Goal: Task Accomplishment & Management: Use online tool/utility

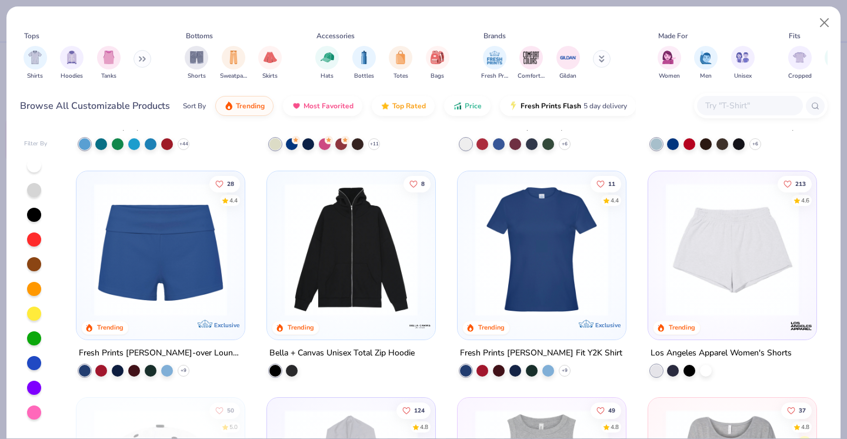
scroll to position [1081, 0]
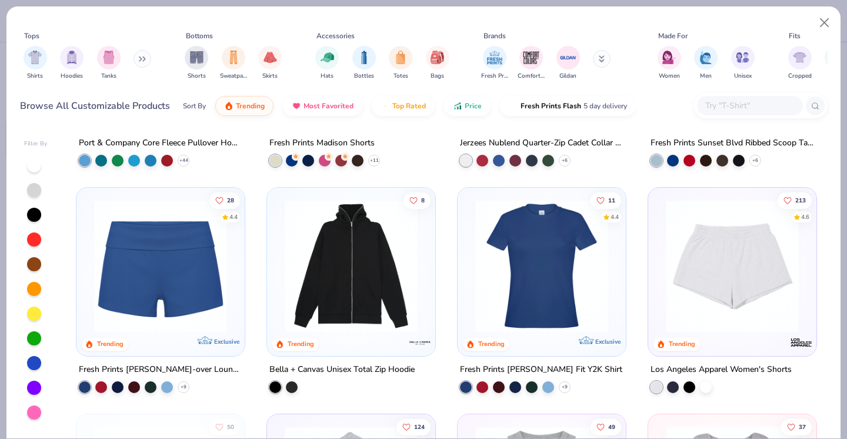
click at [183, 267] on img at bounding box center [160, 265] width 145 height 133
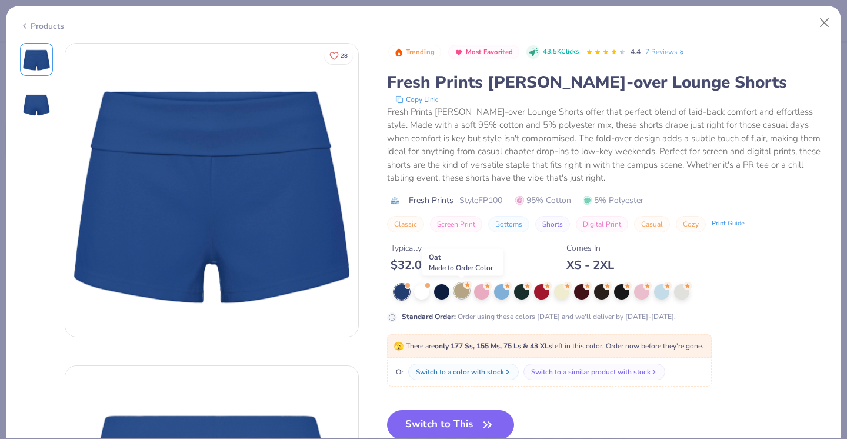
click at [459, 288] on div at bounding box center [461, 290] width 15 height 15
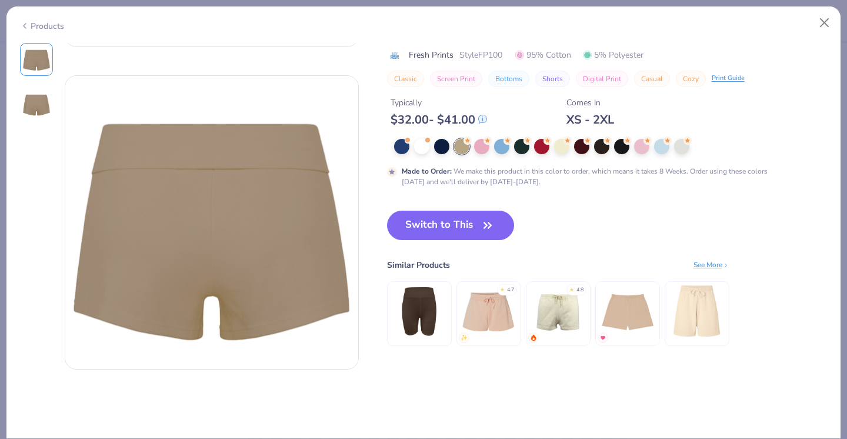
scroll to position [288, 0]
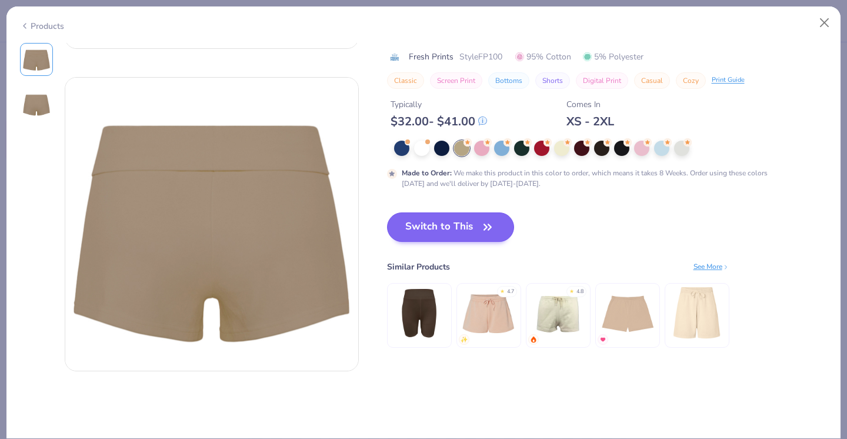
click at [485, 225] on icon "button" at bounding box center [487, 227] width 16 height 16
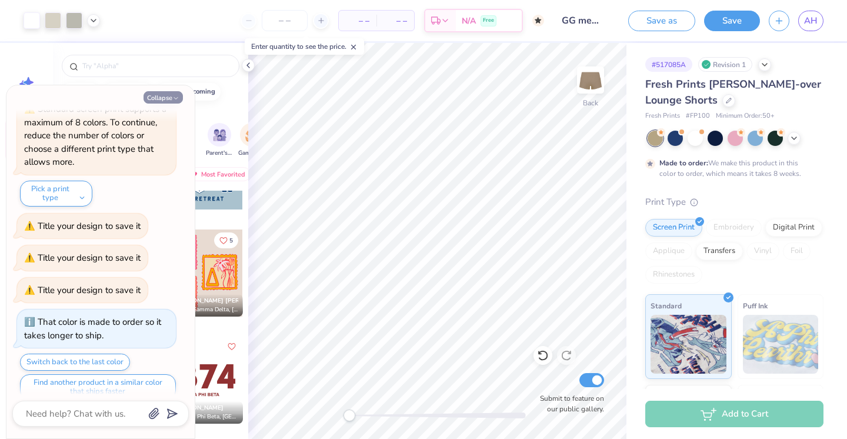
click at [172, 94] on button "Collapse" at bounding box center [163, 97] width 39 height 12
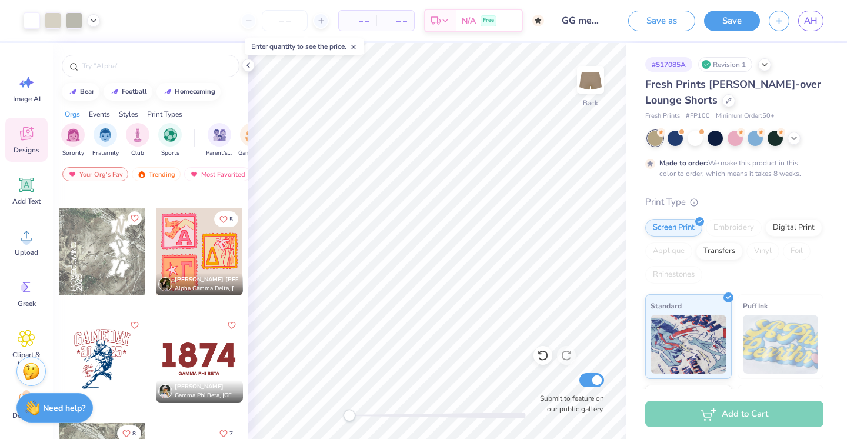
scroll to position [2446, 0]
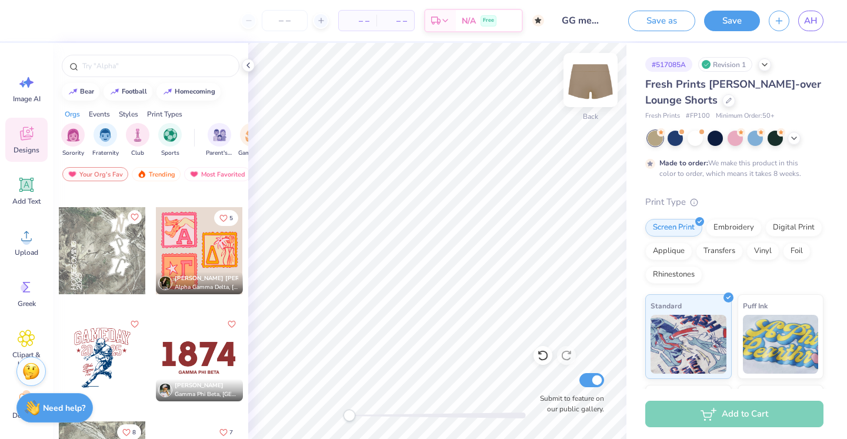
click at [594, 79] on img at bounding box center [590, 79] width 47 height 47
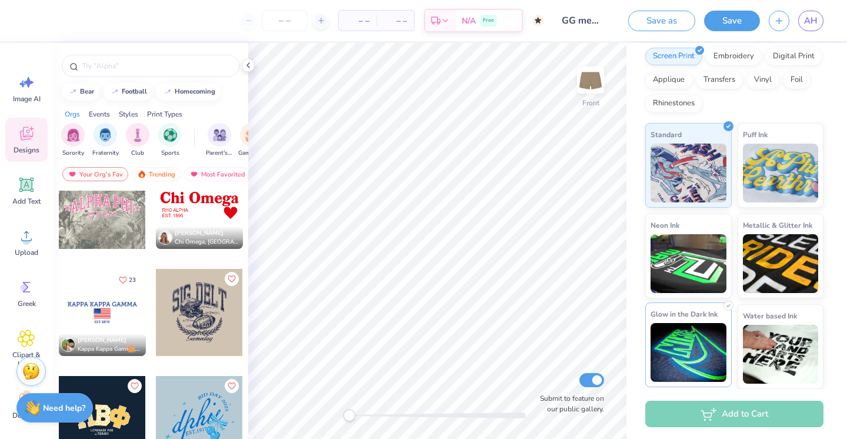
scroll to position [171, 0]
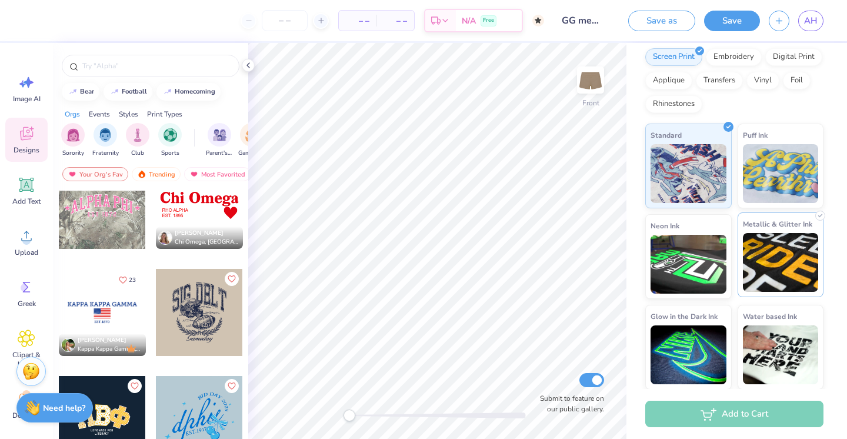
click at [793, 253] on img at bounding box center [781, 262] width 76 height 59
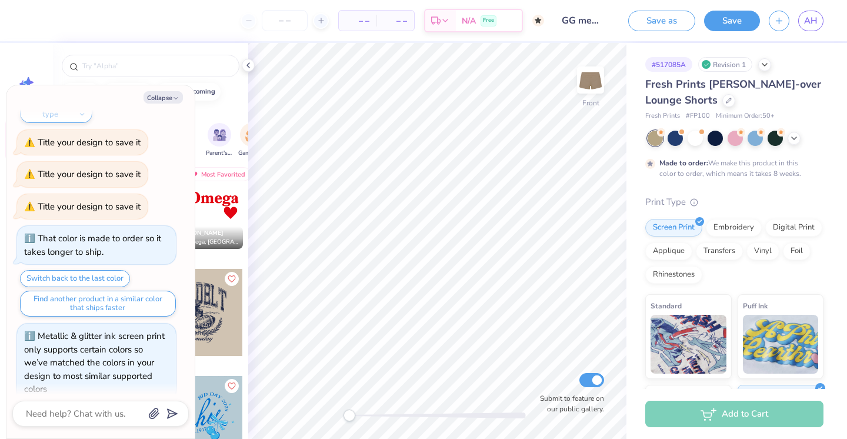
scroll to position [0, 0]
click at [169, 99] on button "Collapse" at bounding box center [163, 97] width 39 height 12
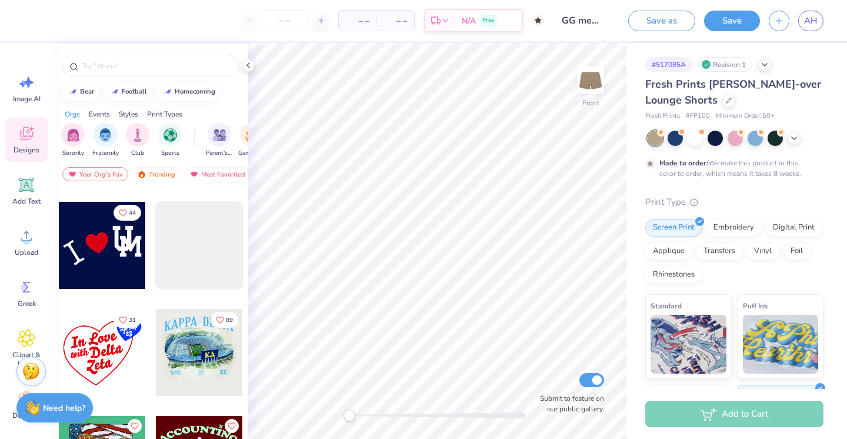
scroll to position [6296, 0]
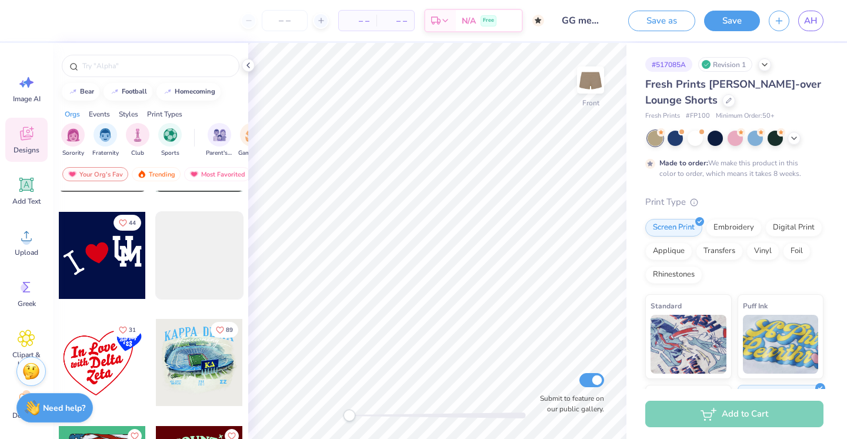
click at [115, 251] on div at bounding box center [102, 255] width 87 height 87
click at [818, 15] on link "AH" at bounding box center [810, 21] width 25 height 21
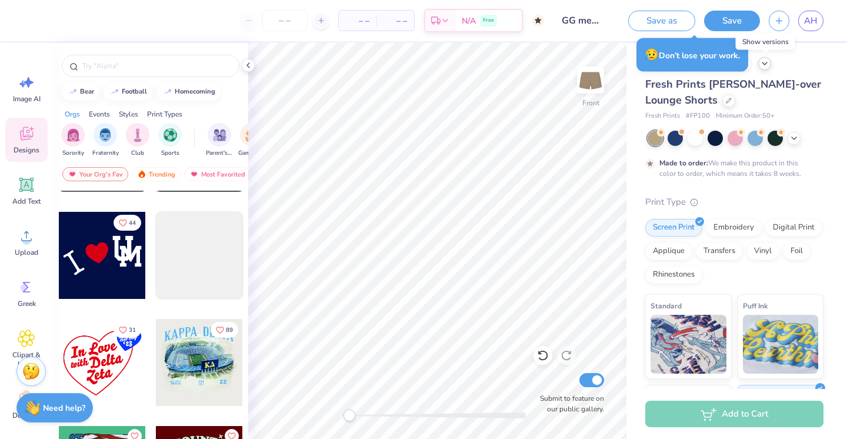
click at [768, 66] on icon at bounding box center [764, 63] width 9 height 9
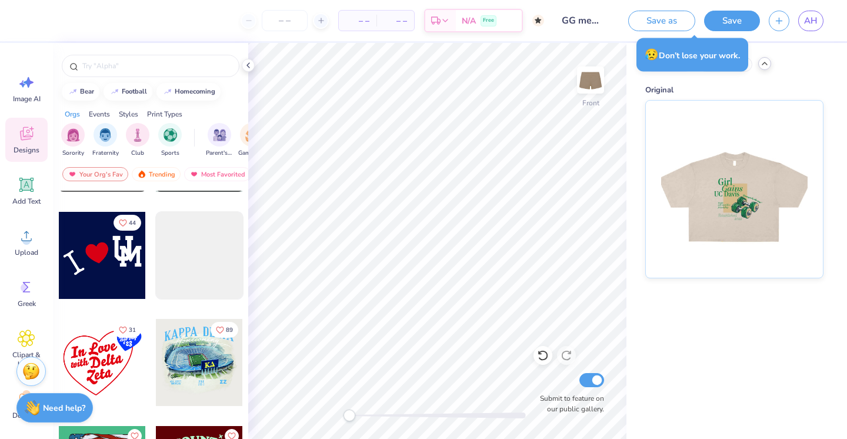
click at [768, 66] on icon at bounding box center [764, 63] width 9 height 9
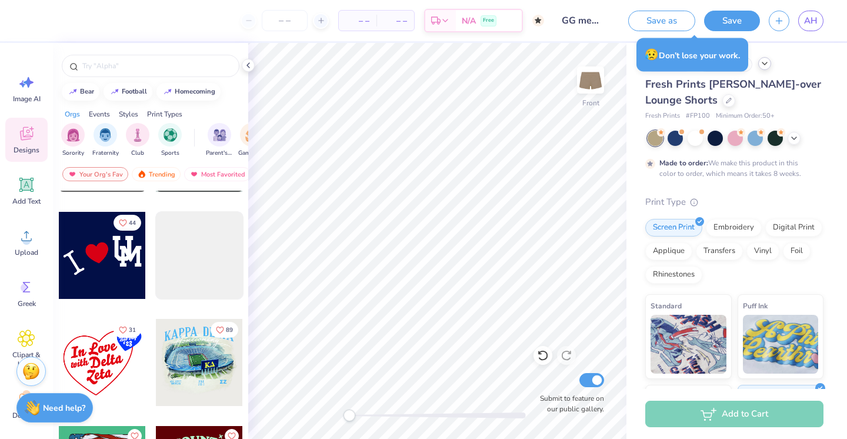
click at [785, 49] on div "# 517085A Revision 1 Fresh Prints [PERSON_NAME]-over Lounge Shorts Fresh Prints…" at bounding box center [736, 301] width 221 height 517
click at [689, 41] on div "😥 Don’t lose your work." at bounding box center [692, 55] width 112 height 34
click at [622, 38] on div "Save as Save AH" at bounding box center [733, 20] width 228 height 41
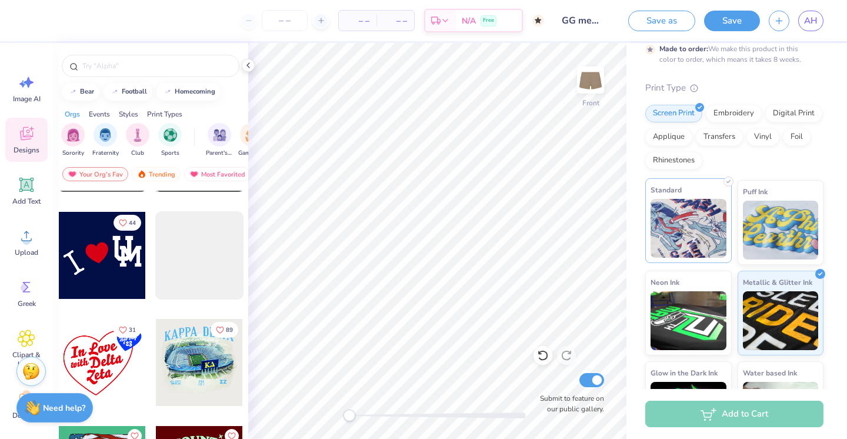
scroll to position [34, 0]
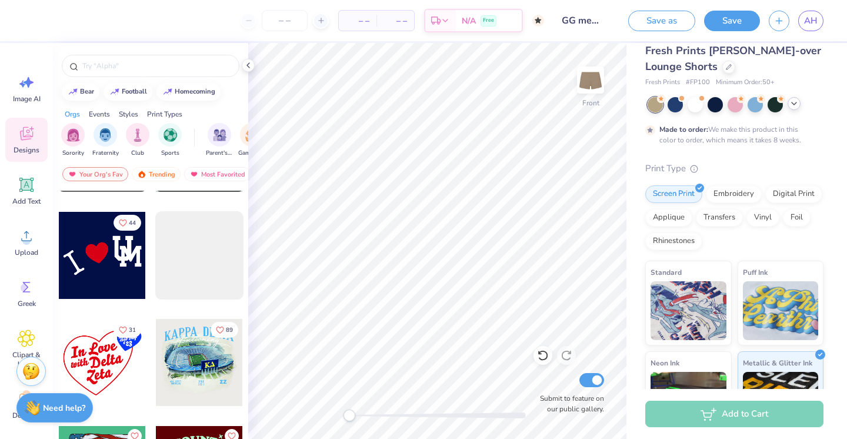
click at [795, 100] on icon at bounding box center [793, 103] width 9 height 9
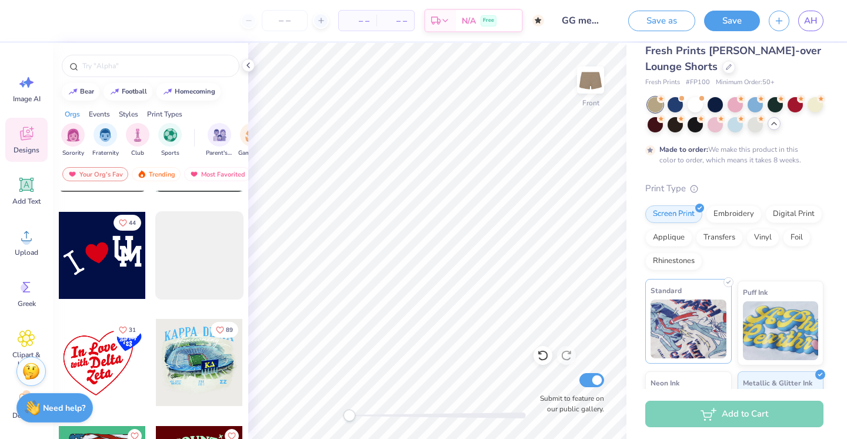
click at [671, 314] on img at bounding box center [689, 328] width 76 height 59
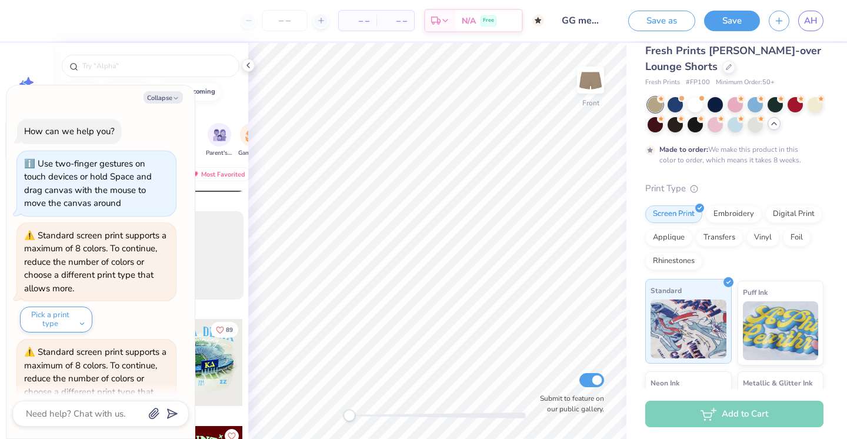
scroll to position [1098, 0]
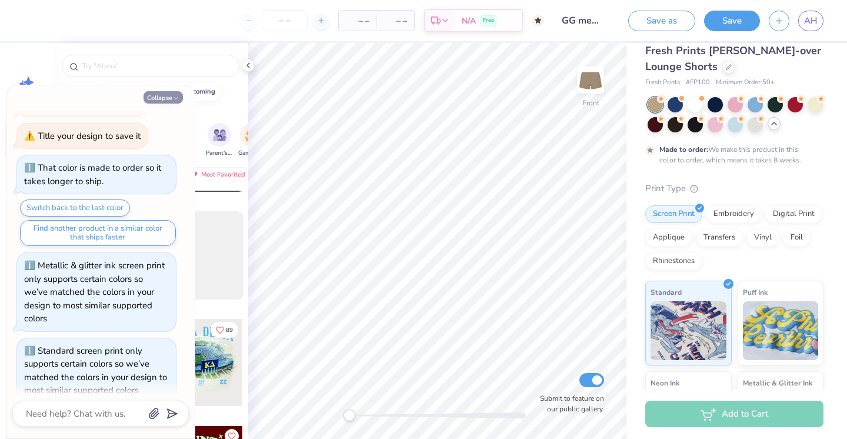
click at [176, 93] on button "Collapse" at bounding box center [163, 97] width 39 height 12
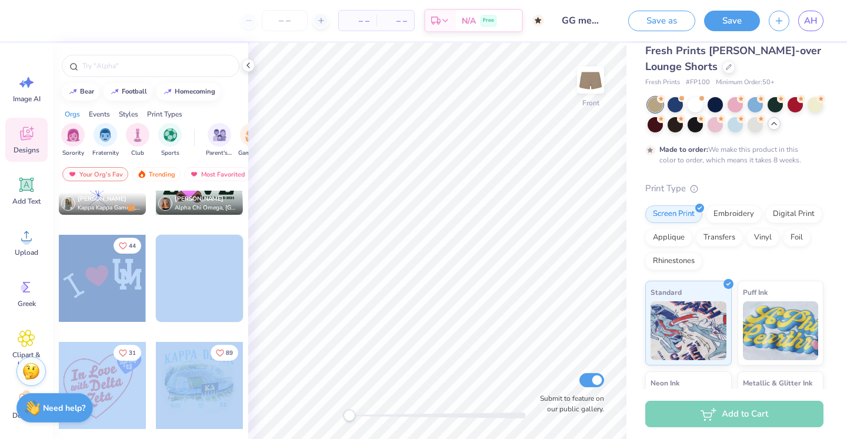
click at [339, 181] on div "– – Per Item – – Total Est. Delivery N/A Free Design Title GG merch draft 1 Sav…" at bounding box center [423, 219] width 847 height 439
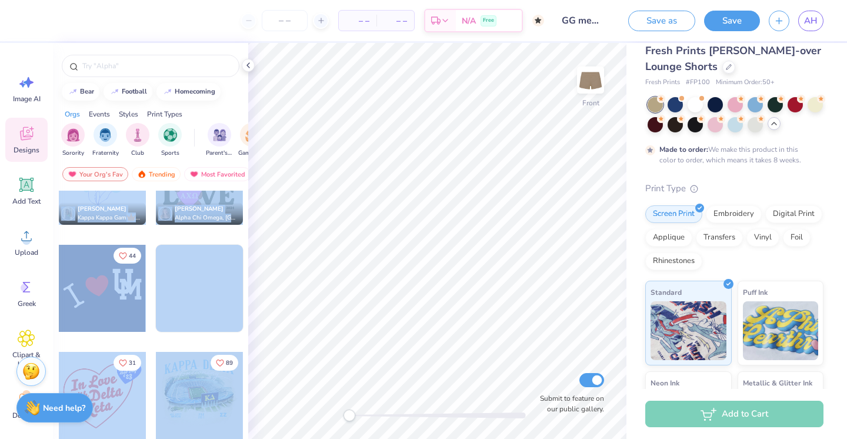
click at [174, 49] on div at bounding box center [150, 63] width 195 height 40
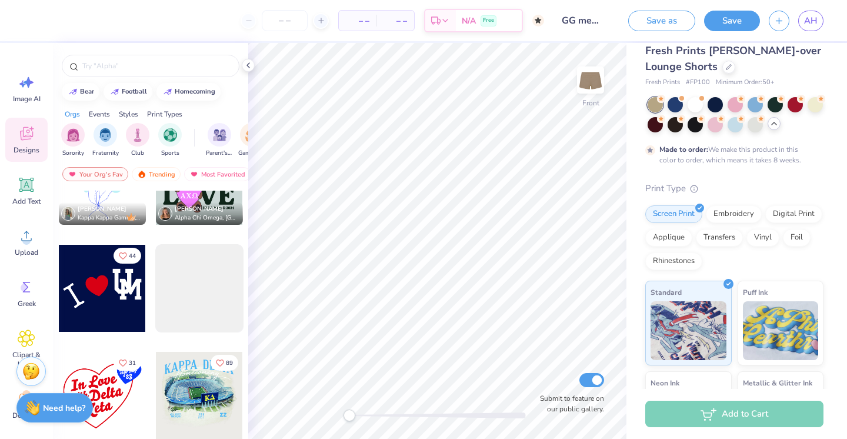
click at [94, 301] on div at bounding box center [102, 288] width 87 height 87
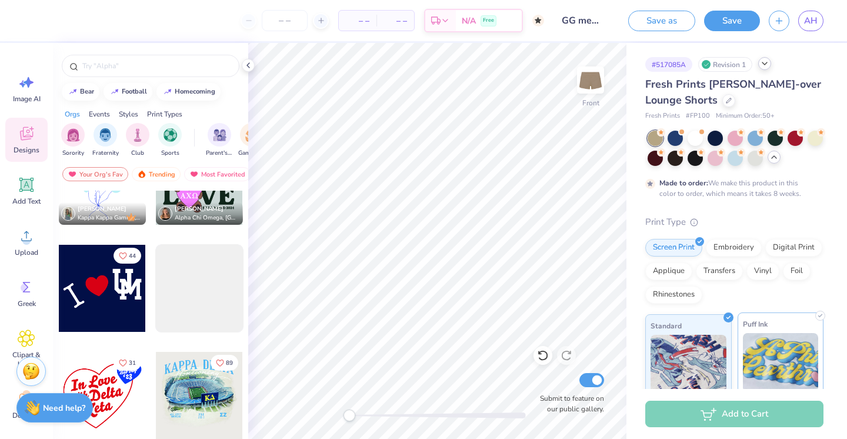
scroll to position [0, 0]
click at [8, 405] on div "Decorate" at bounding box center [26, 405] width 42 height 44
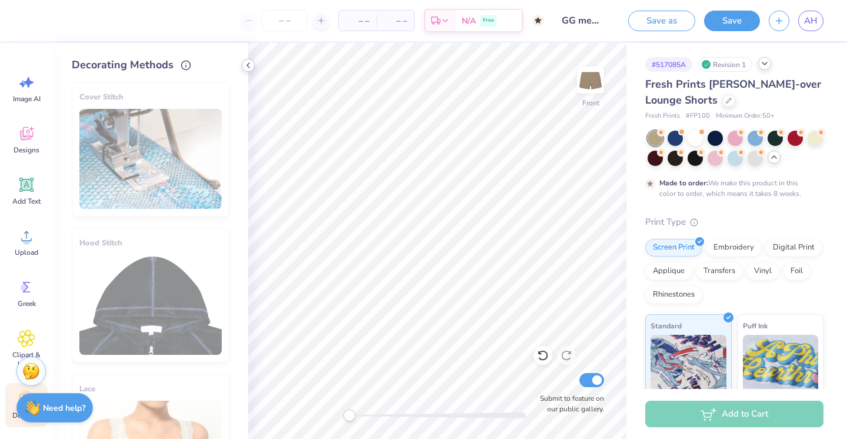
click at [248, 61] on icon at bounding box center [248, 65] width 9 height 9
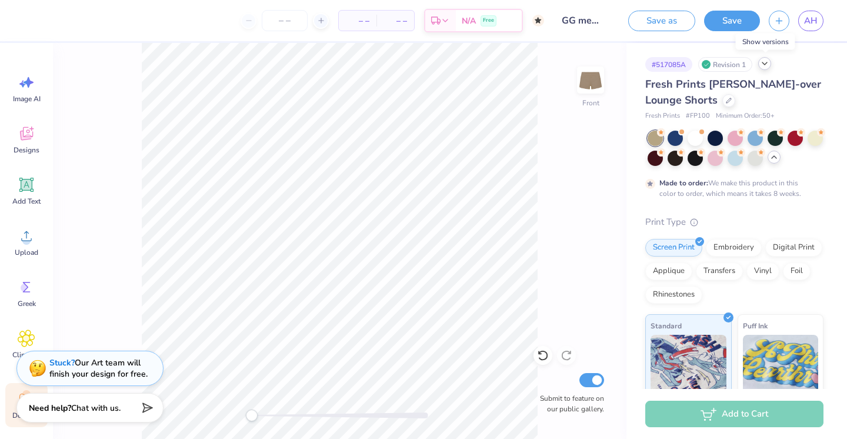
click at [766, 65] on icon at bounding box center [764, 63] width 9 height 9
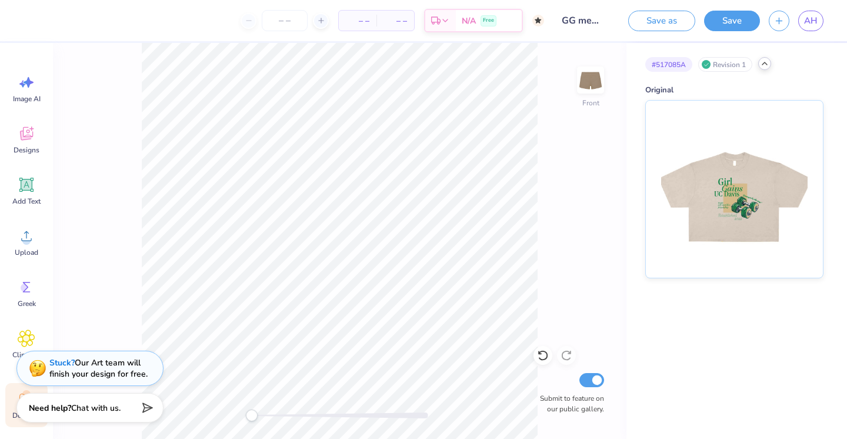
click at [766, 65] on icon at bounding box center [764, 63] width 9 height 9
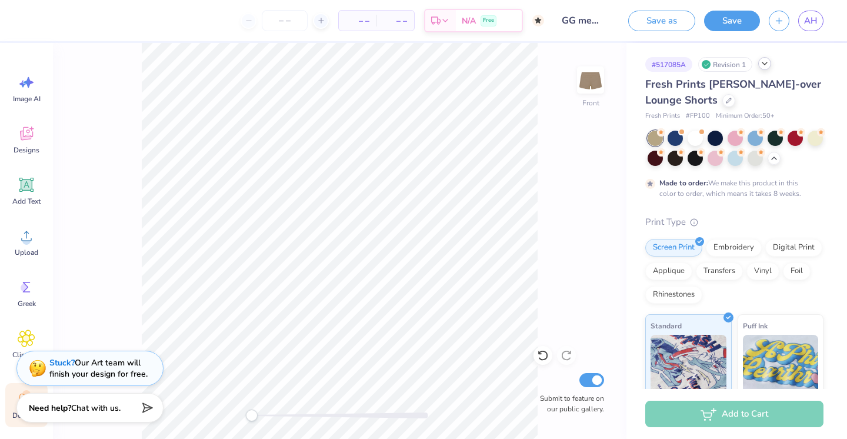
click at [730, 66] on div "Revision 1" at bounding box center [725, 64] width 54 height 15
click at [591, 83] on img at bounding box center [590, 79] width 47 height 47
click at [726, 103] on div at bounding box center [728, 99] width 13 height 13
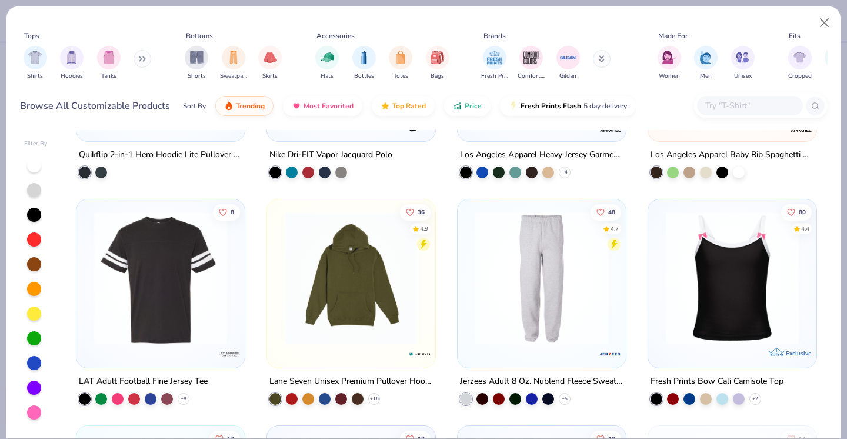
scroll to position [8082, 0]
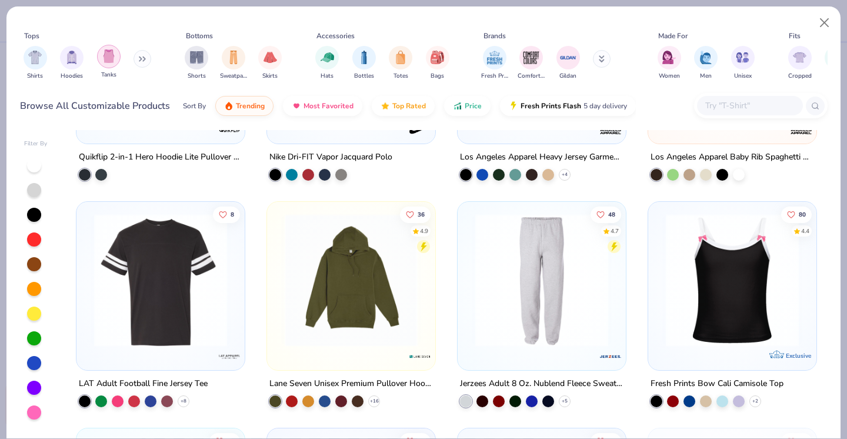
click at [113, 56] on img "filter for Tanks" at bounding box center [108, 56] width 13 height 14
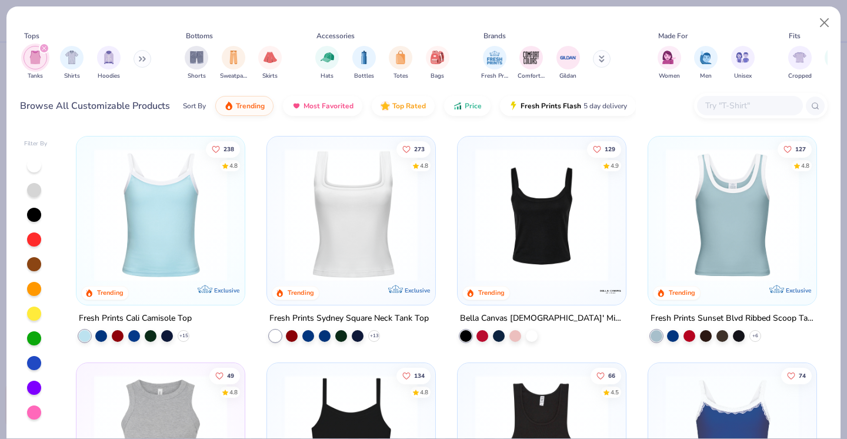
click at [150, 244] on img at bounding box center [160, 214] width 145 height 133
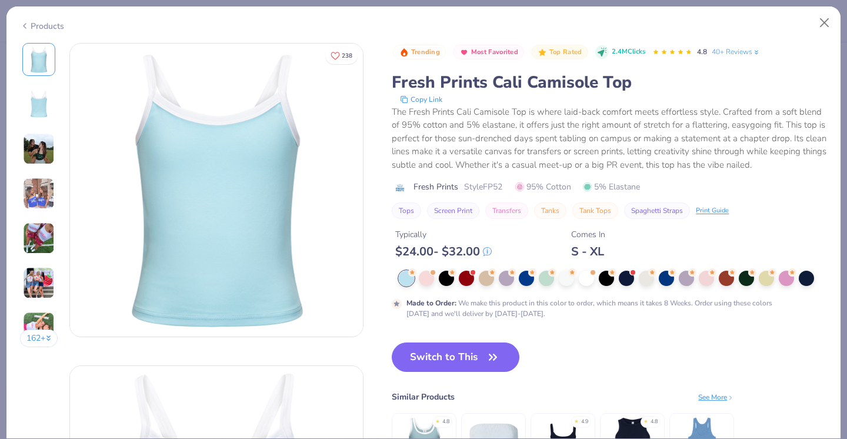
click at [41, 183] on img at bounding box center [39, 194] width 32 height 32
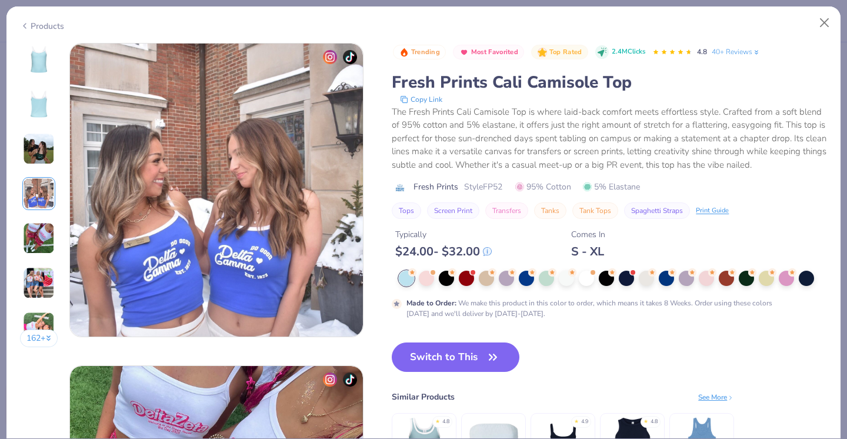
click at [37, 151] on img at bounding box center [39, 149] width 32 height 32
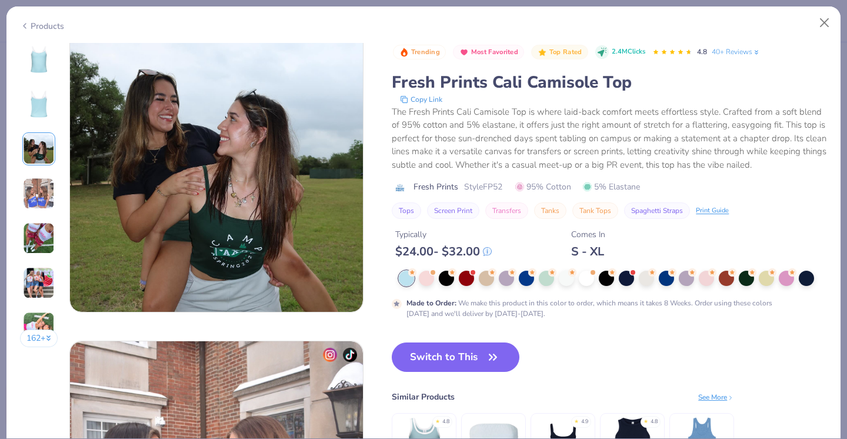
scroll to position [645, 0]
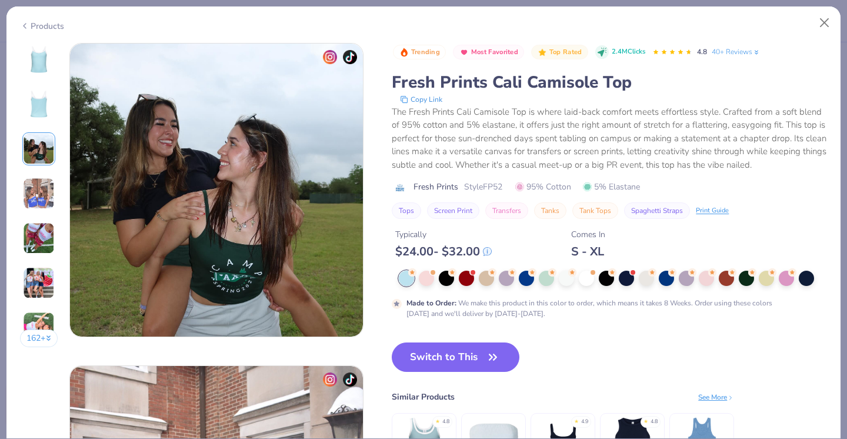
click at [34, 242] on img at bounding box center [39, 238] width 32 height 32
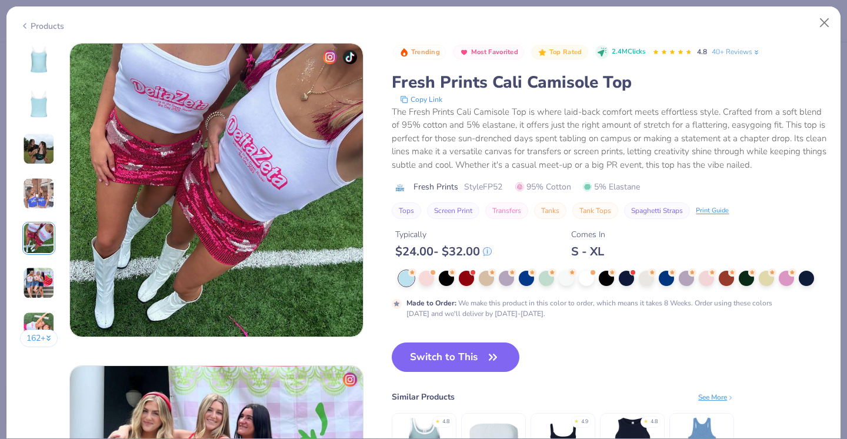
click at [37, 279] on img at bounding box center [39, 283] width 32 height 32
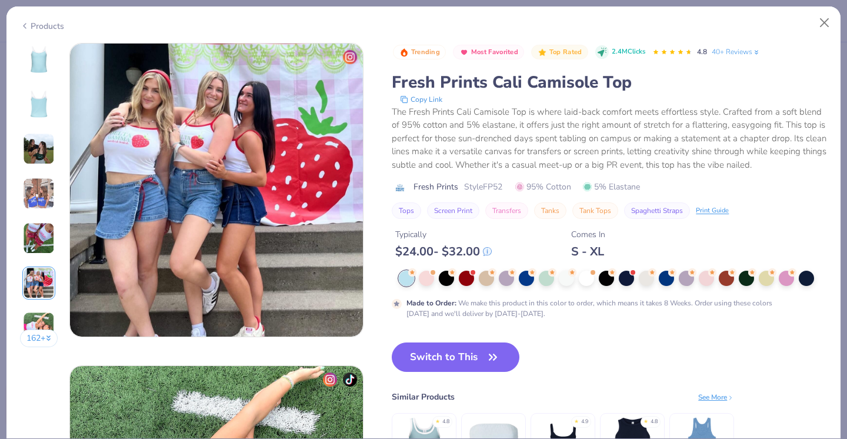
click at [41, 315] on img at bounding box center [39, 328] width 32 height 32
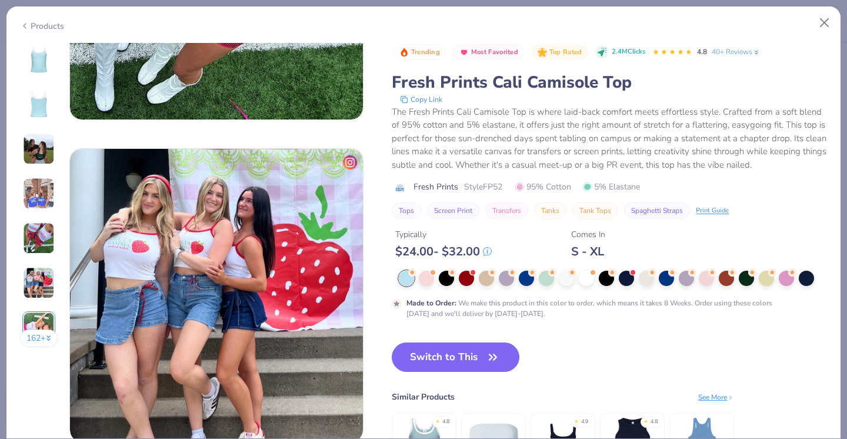
scroll to position [1459, 0]
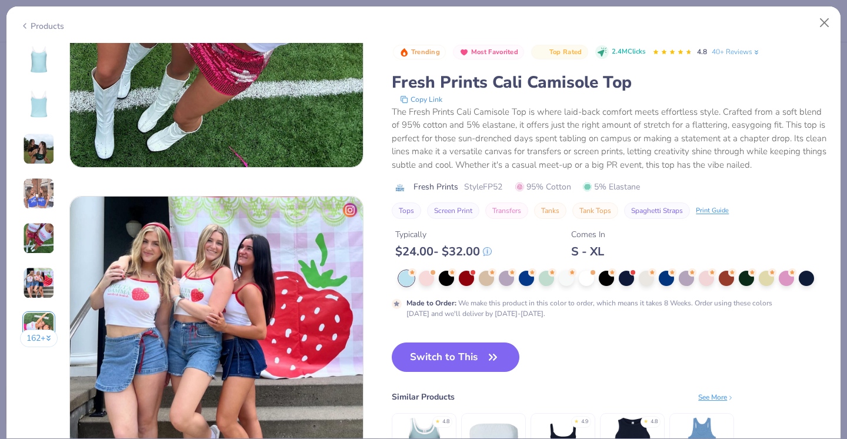
click at [38, 74] on div at bounding box center [38, 59] width 33 height 33
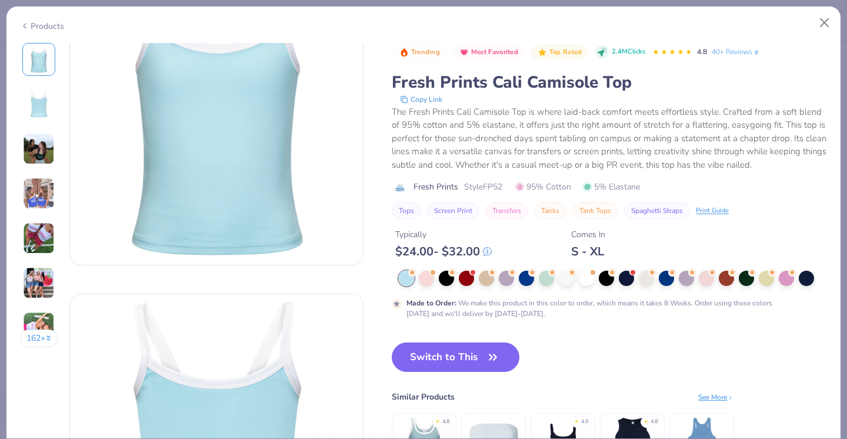
scroll to position [0, 0]
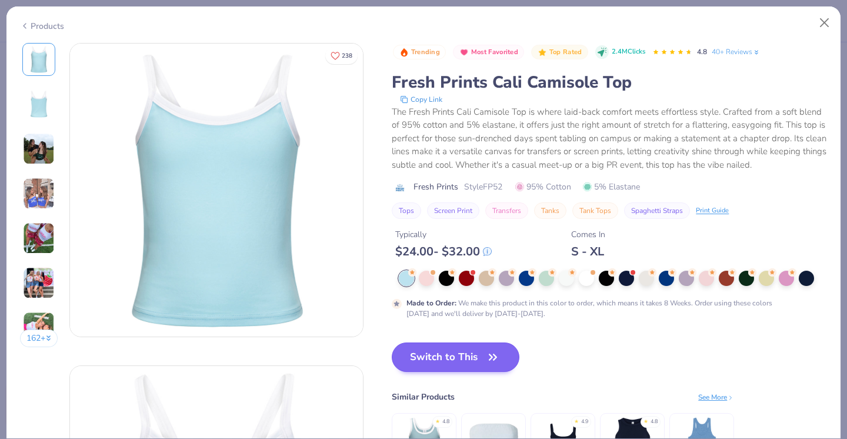
click at [479, 351] on button "Switch to This" at bounding box center [456, 356] width 128 height 29
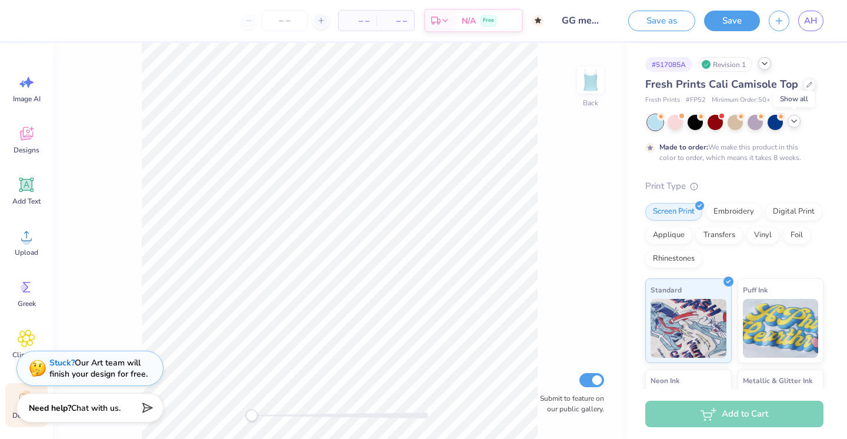
click at [793, 118] on icon at bounding box center [793, 120] width 9 height 9
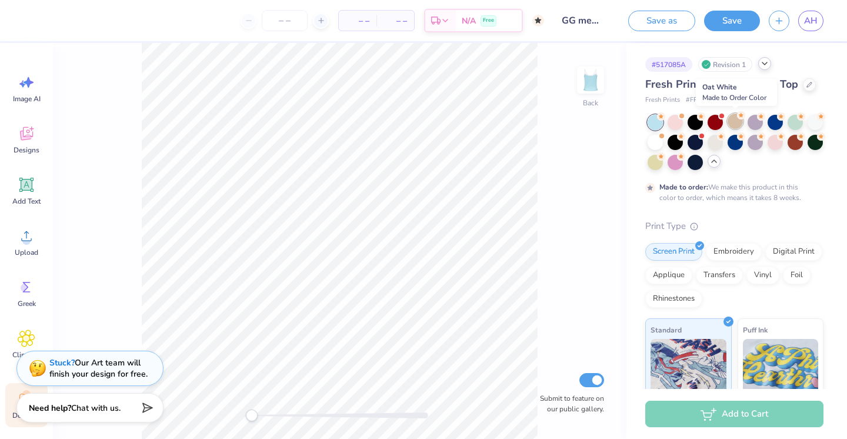
click at [731, 119] on div at bounding box center [735, 121] width 15 height 15
click at [659, 138] on div at bounding box center [655, 141] width 15 height 15
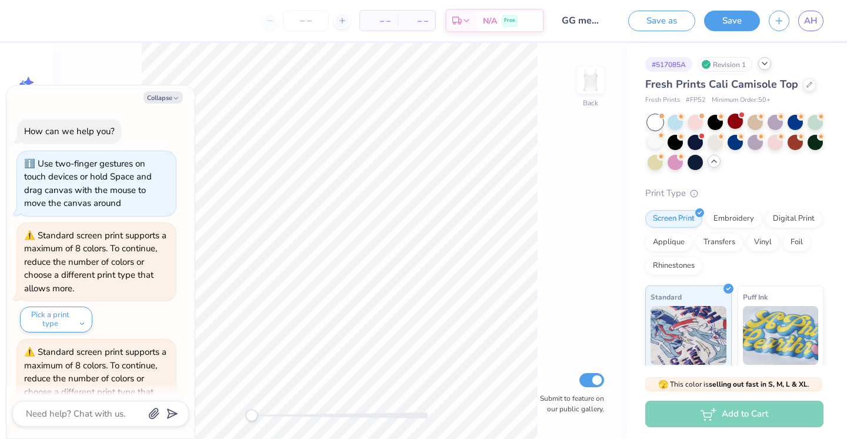
scroll to position [1339, 0]
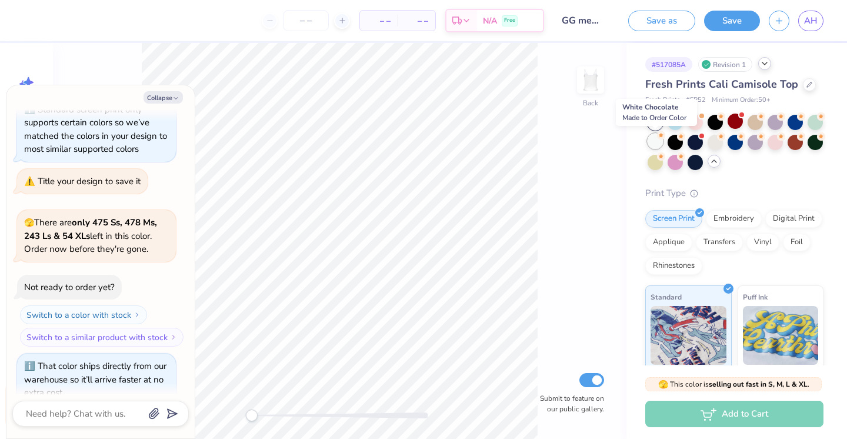
click at [656, 141] on div at bounding box center [655, 141] width 15 height 15
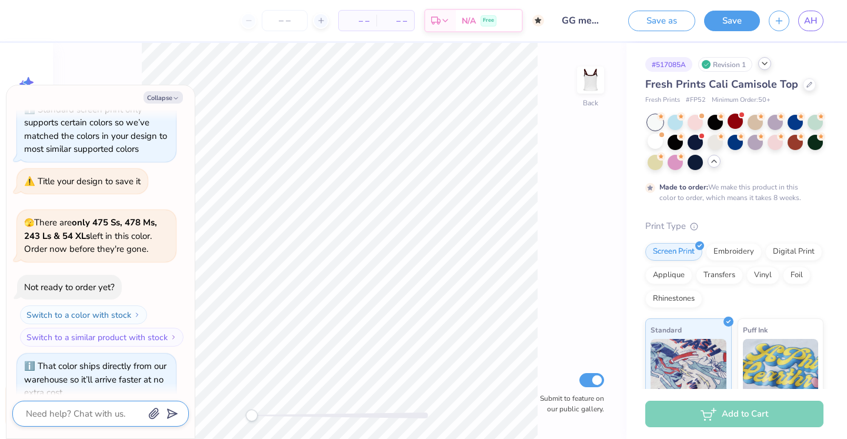
scroll to position [1468, 0]
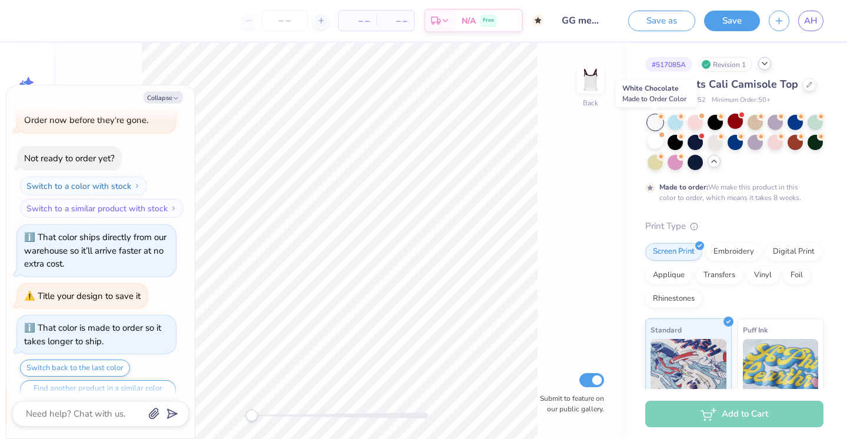
click at [649, 118] on div at bounding box center [655, 122] width 15 height 15
click at [656, 120] on div at bounding box center [655, 122] width 15 height 15
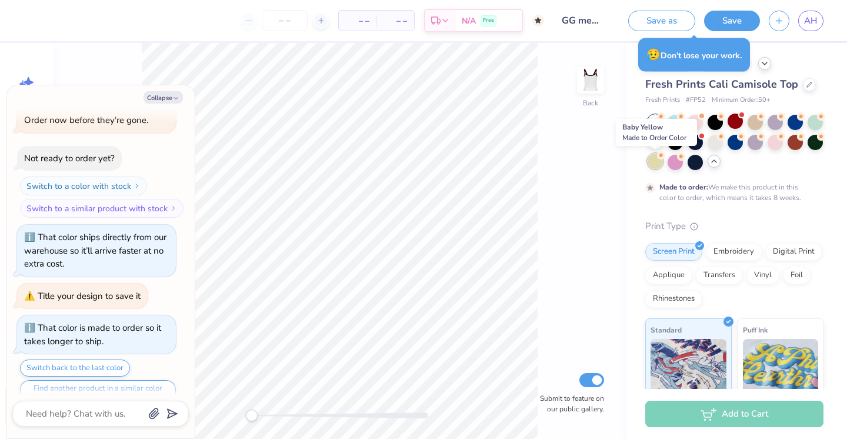
click at [655, 162] on div at bounding box center [655, 161] width 15 height 15
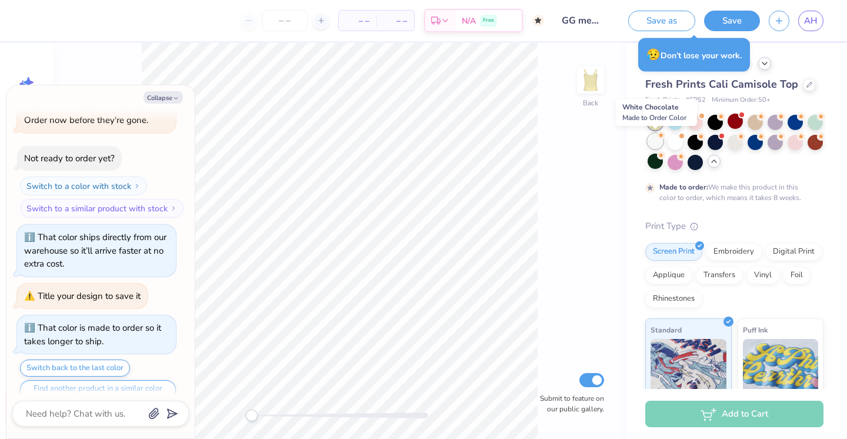
click at [655, 142] on div at bounding box center [655, 141] width 15 height 15
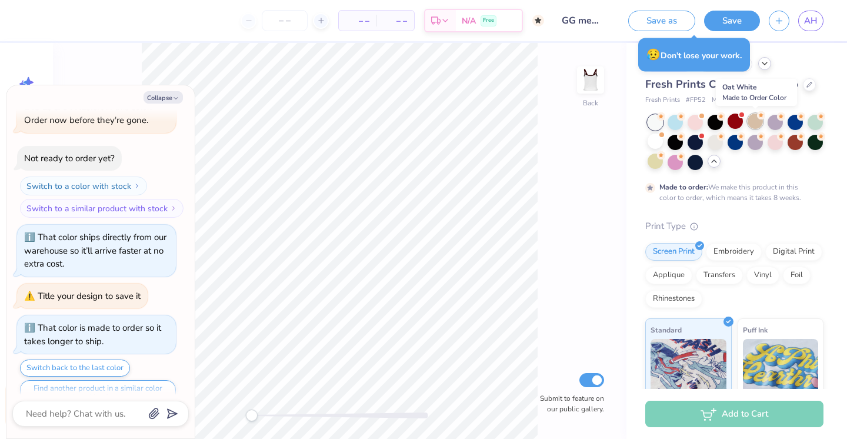
click at [756, 118] on div at bounding box center [755, 121] width 15 height 15
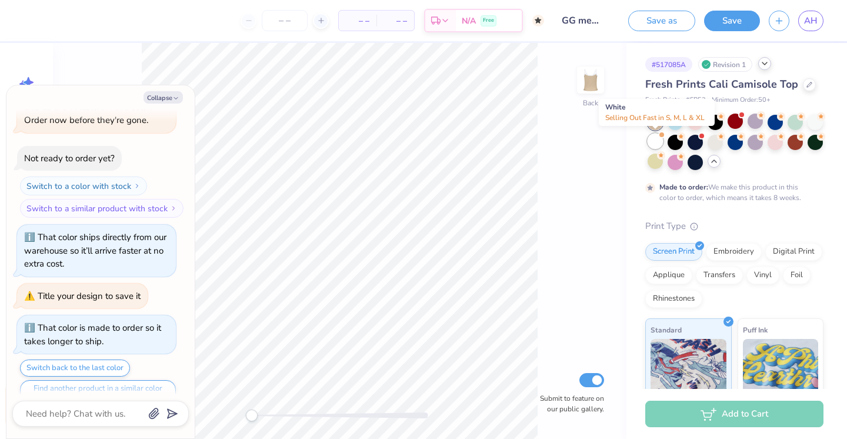
click at [661, 141] on div at bounding box center [655, 141] width 15 height 15
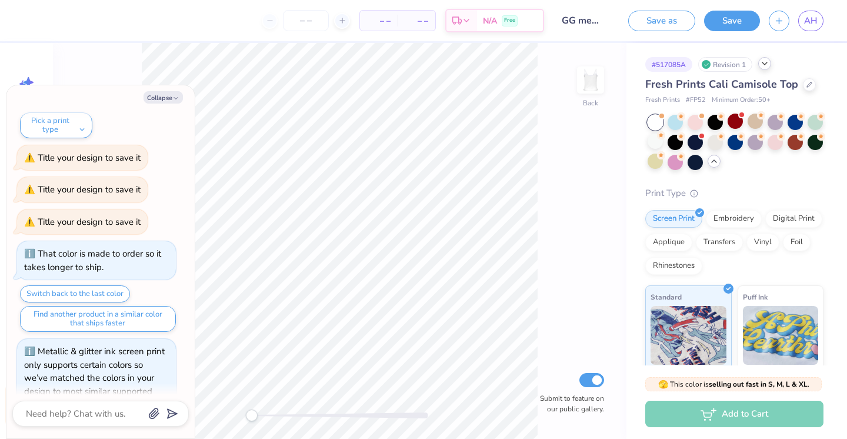
scroll to position [938, 0]
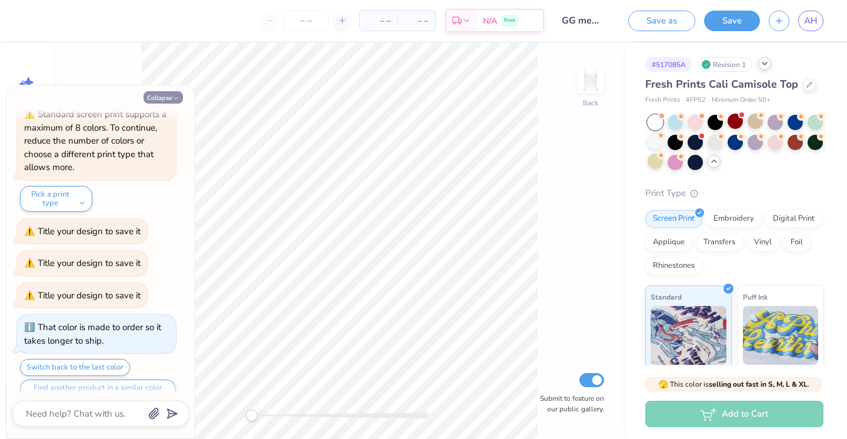
click at [172, 94] on button "Collapse" at bounding box center [163, 97] width 39 height 12
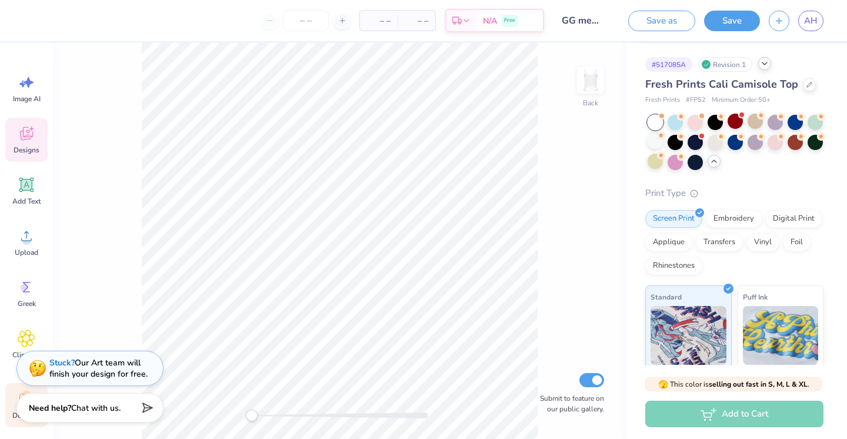
click at [29, 125] on icon at bounding box center [27, 134] width 18 height 18
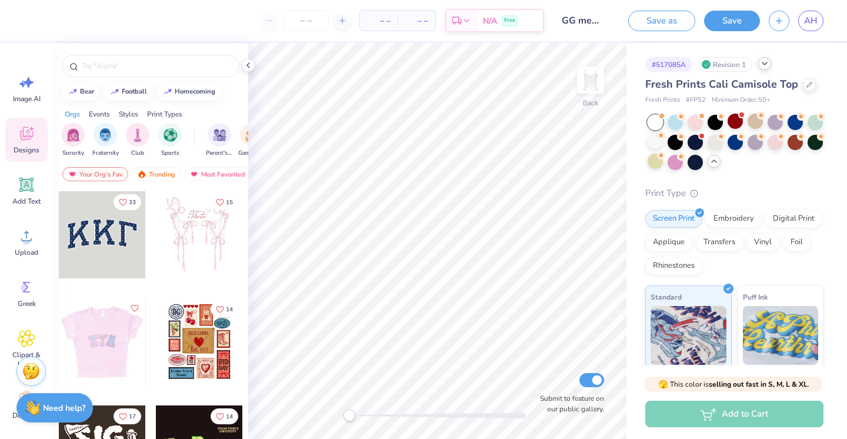
click at [112, 343] on div at bounding box center [101, 341] width 87 height 87
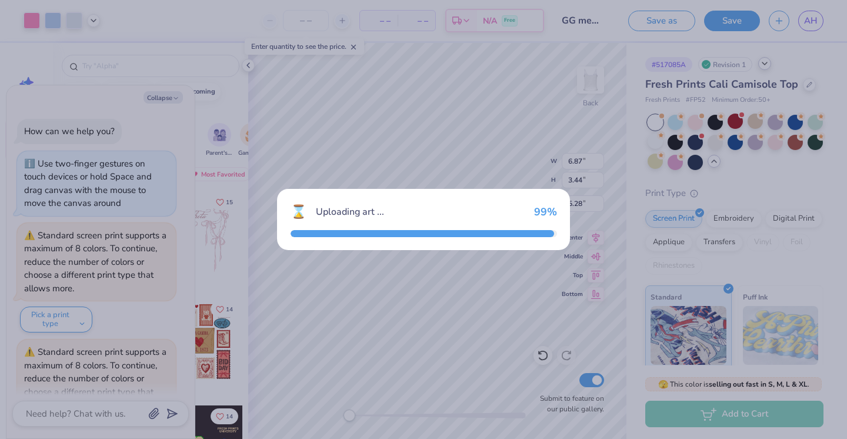
scroll to position [1824, 0]
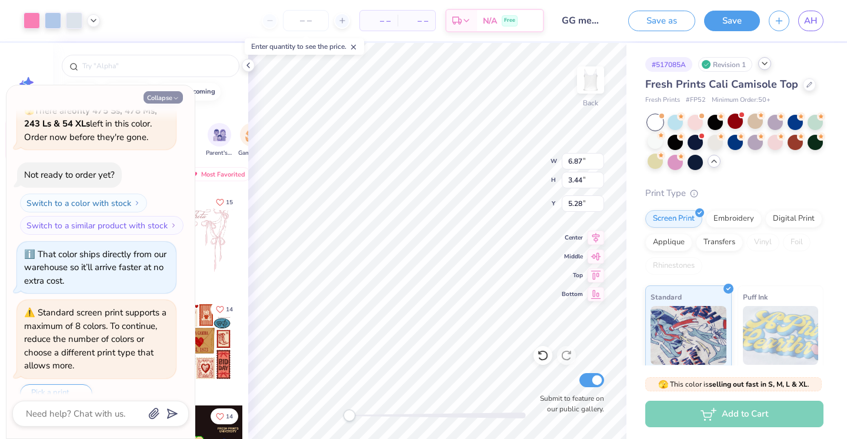
click at [169, 94] on button "Collapse" at bounding box center [163, 97] width 39 height 12
type textarea "x"
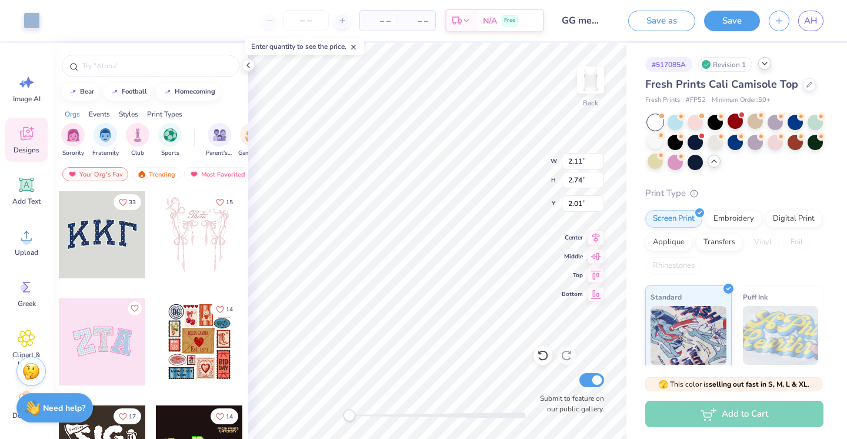
type input "2.49"
type input "3.11"
type input "2.14"
type input "2.32"
type input "3.05"
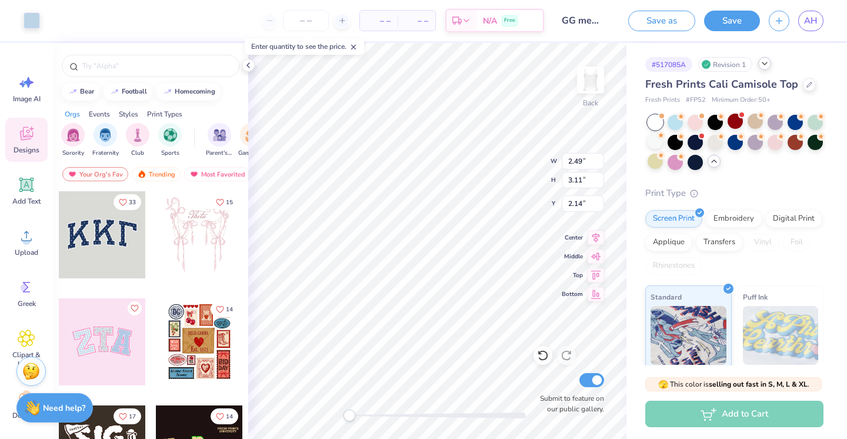
type input "2.17"
type input "6.75"
type input "3.33"
type input "1.97"
click at [29, 188] on icon at bounding box center [26, 184] width 11 height 11
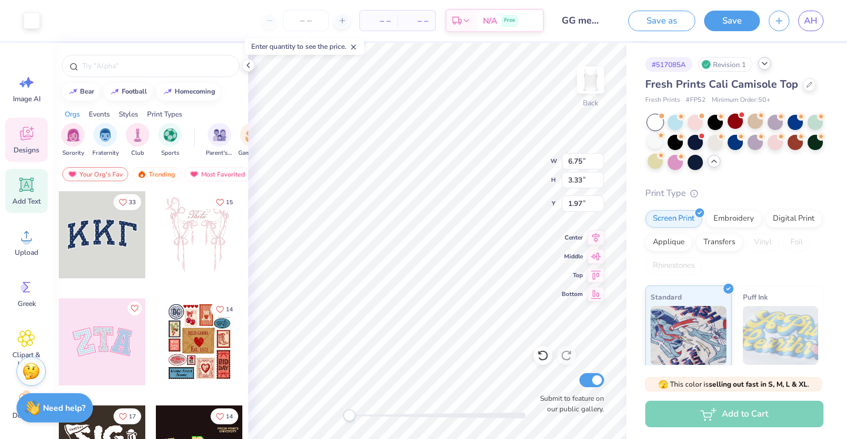
type input "3.96"
type input "1.15"
type input "6.43"
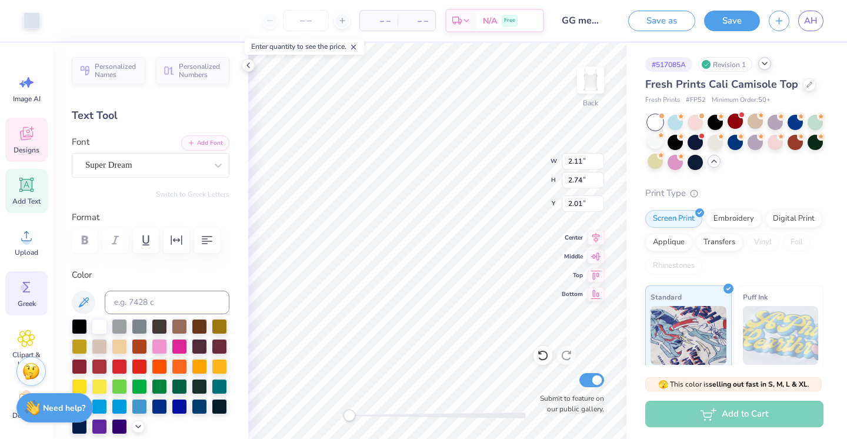
click at [24, 311] on div "Greek" at bounding box center [26, 293] width 42 height 44
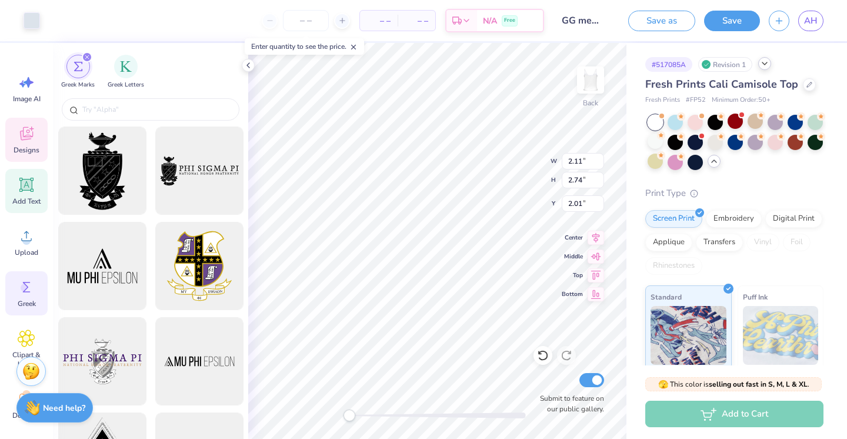
scroll to position [0, 0]
click at [21, 178] on icon at bounding box center [26, 185] width 14 height 14
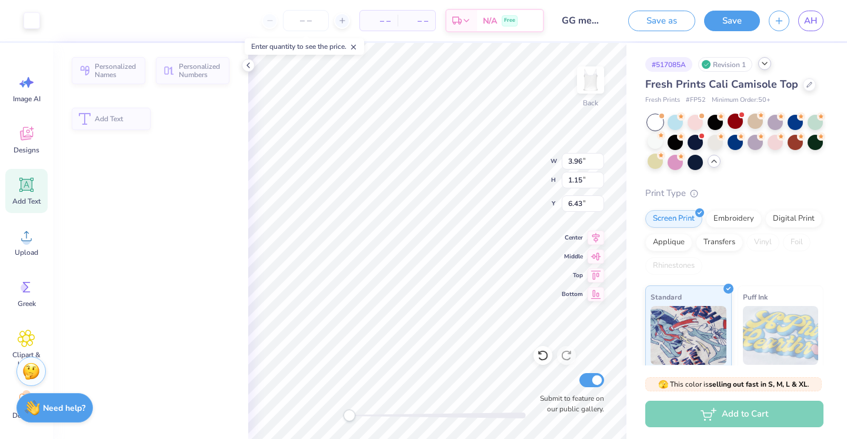
type input "3.96"
type input "1.15"
type input "6.43"
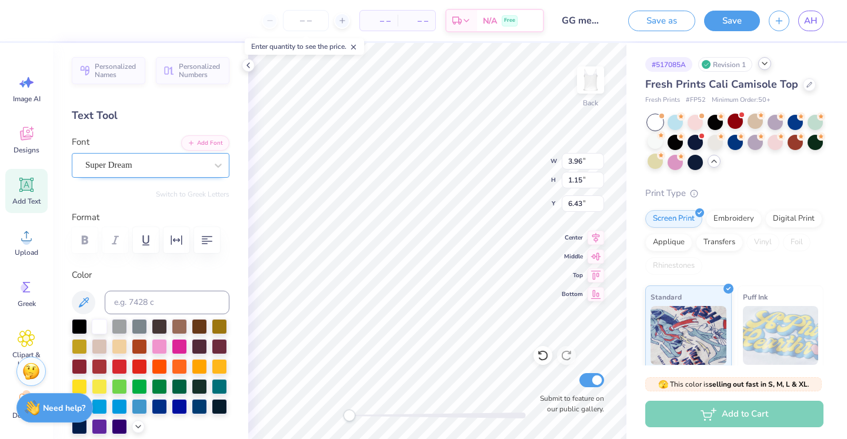
click at [204, 165] on div "Super Dream" at bounding box center [146, 165] width 124 height 18
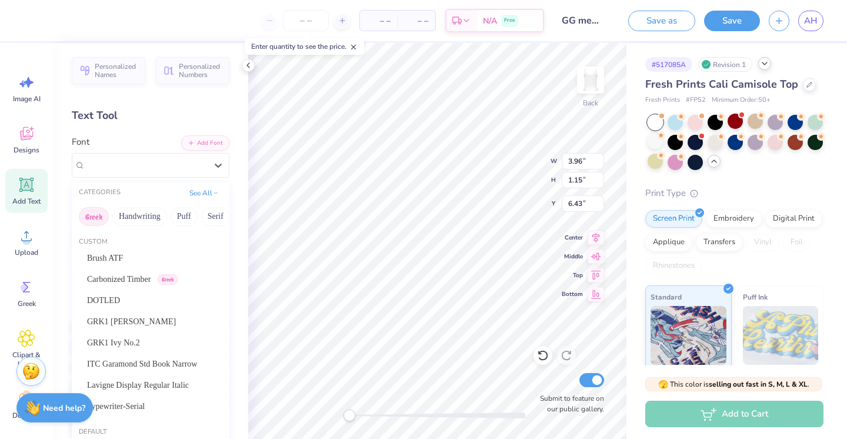
click at [101, 215] on button "Greek" at bounding box center [94, 216] width 30 height 19
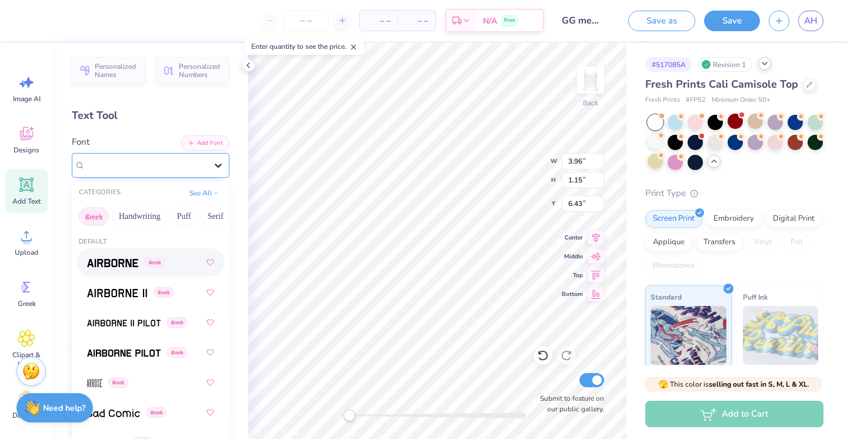
click at [216, 155] on div at bounding box center [218, 165] width 21 height 21
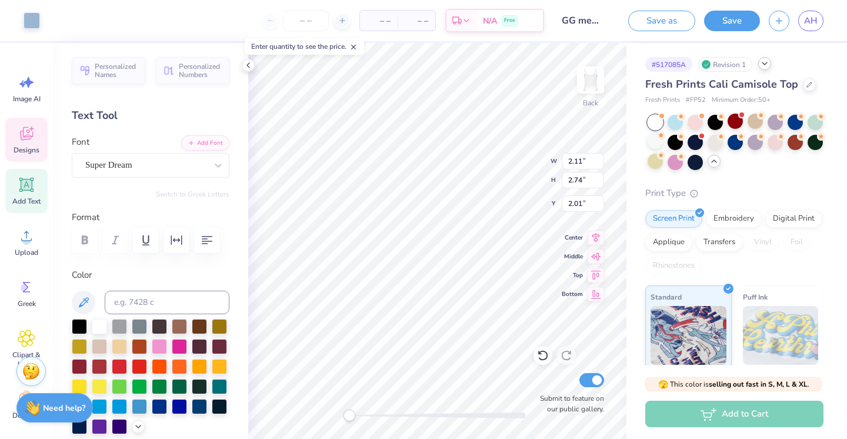
type input "6.87"
type input "3.44"
type input "1.92"
type input "2.10"
type input "2.74"
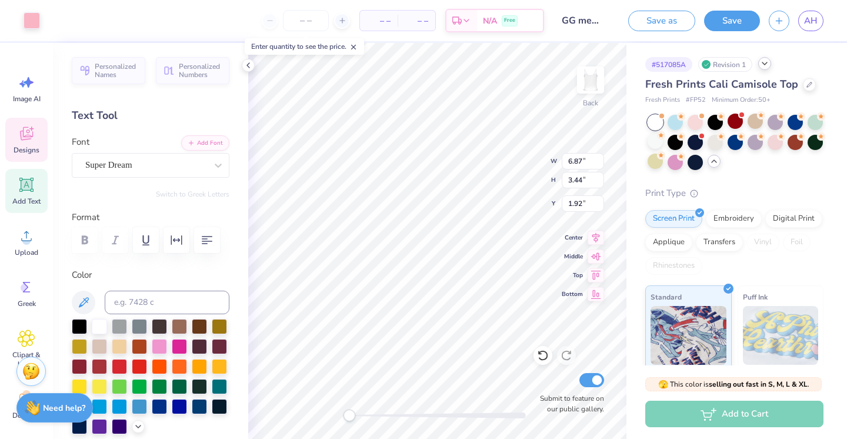
type input "2.01"
type input "9.67"
type input "2.49"
type input "3.11"
type input "2.75"
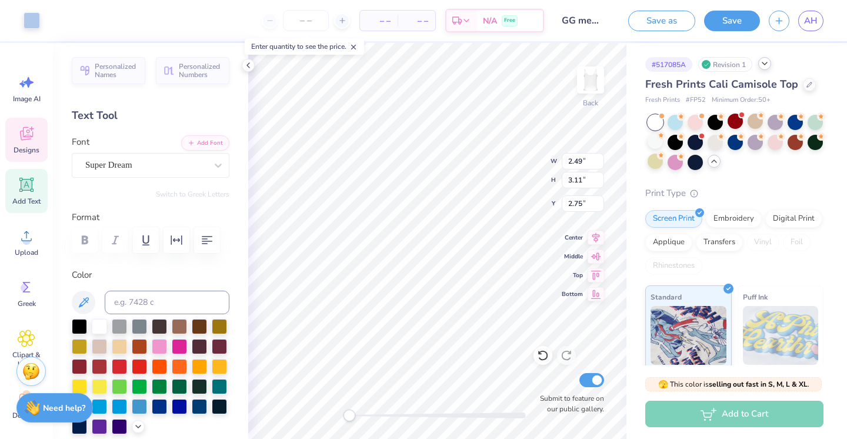
type input "2.32"
type input "3.05"
type input "2.17"
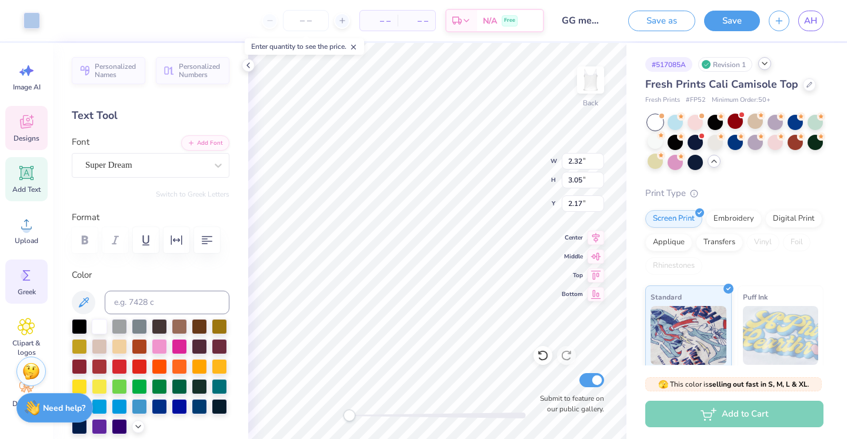
scroll to position [12, 0]
type input "2.11"
type input "2.74"
type input "9.71"
click at [539, 352] on icon at bounding box center [540, 353] width 2 height 2
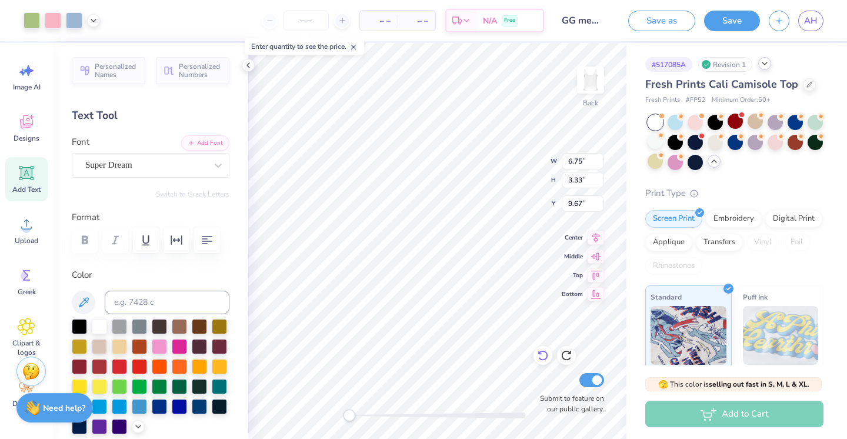
click at [539, 352] on icon at bounding box center [540, 353] width 2 height 2
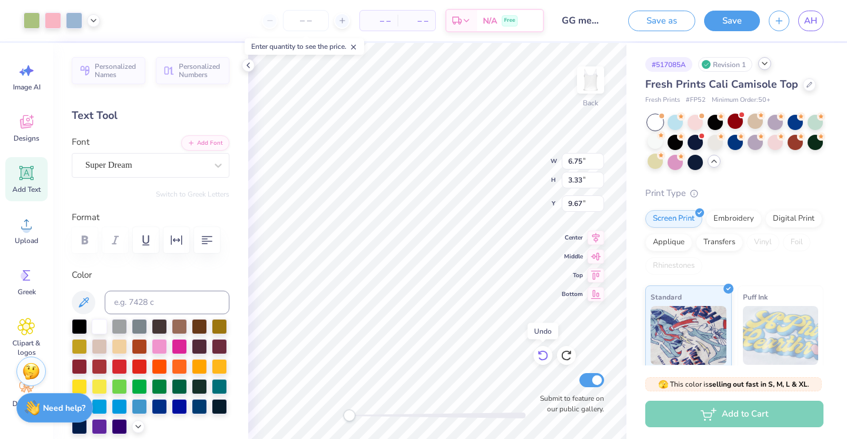
click at [539, 352] on icon at bounding box center [540, 353] width 2 height 2
type input "1.97"
click at [539, 352] on icon at bounding box center [540, 353] width 2 height 2
type input "3.96"
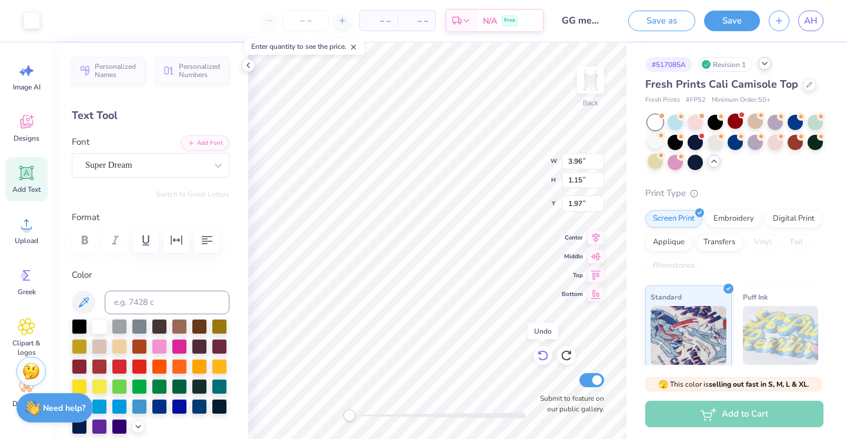
type input "1.15"
type input "6.43"
click at [539, 352] on icon at bounding box center [540, 353] width 2 height 2
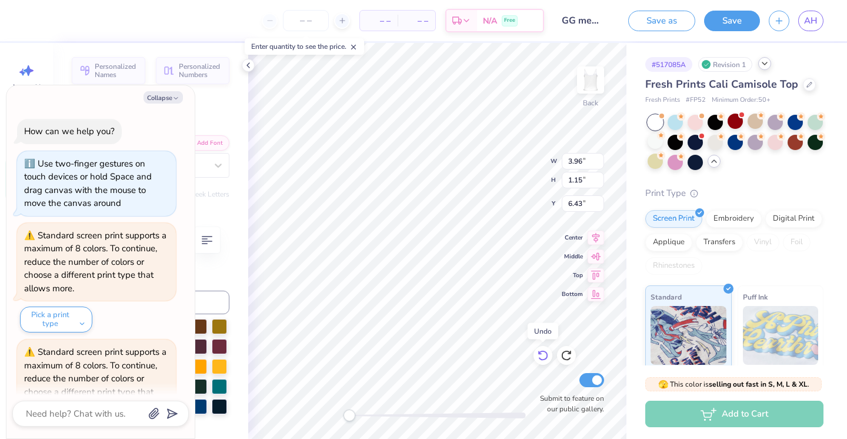
click at [539, 352] on icon at bounding box center [540, 353] width 2 height 2
type textarea "x"
type input "6.87"
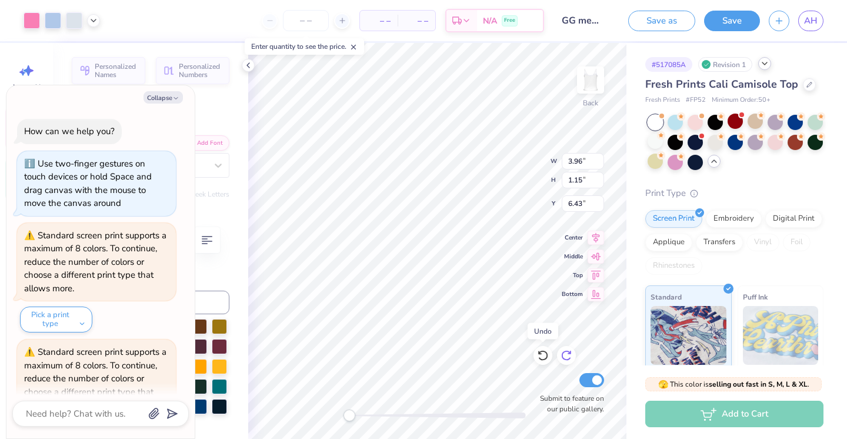
type input "3.44"
type input "5.28"
click at [570, 352] on icon at bounding box center [569, 352] width 2 height 2
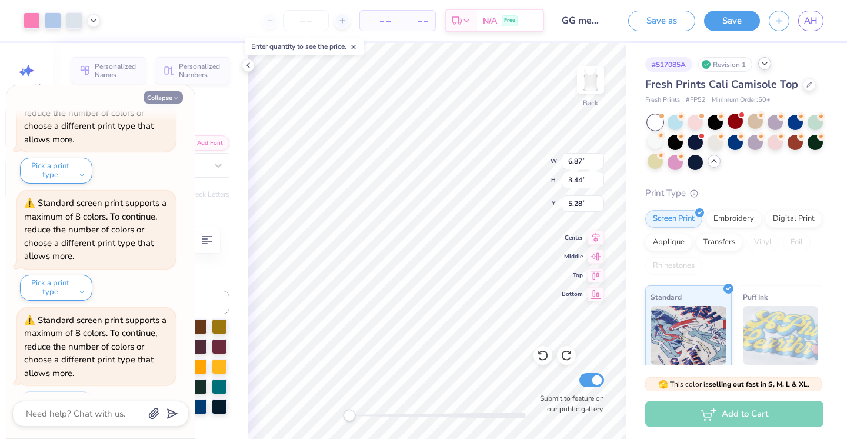
click at [172, 97] on icon "button" at bounding box center [175, 98] width 7 height 7
type textarea "x"
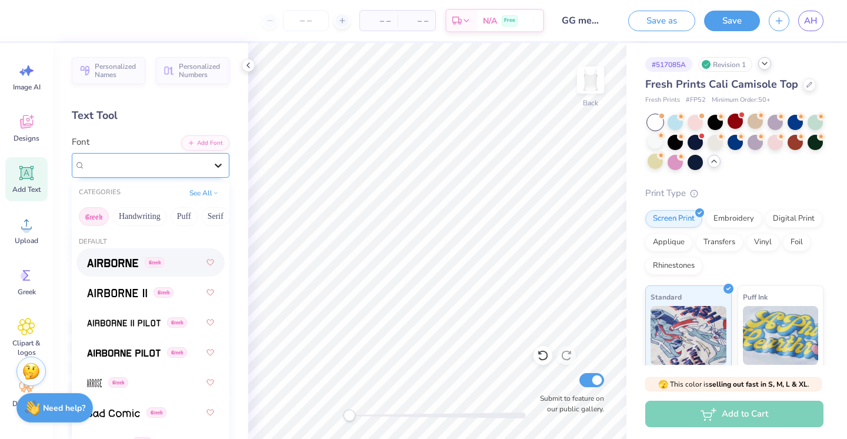
click at [214, 163] on icon at bounding box center [218, 165] width 12 height 12
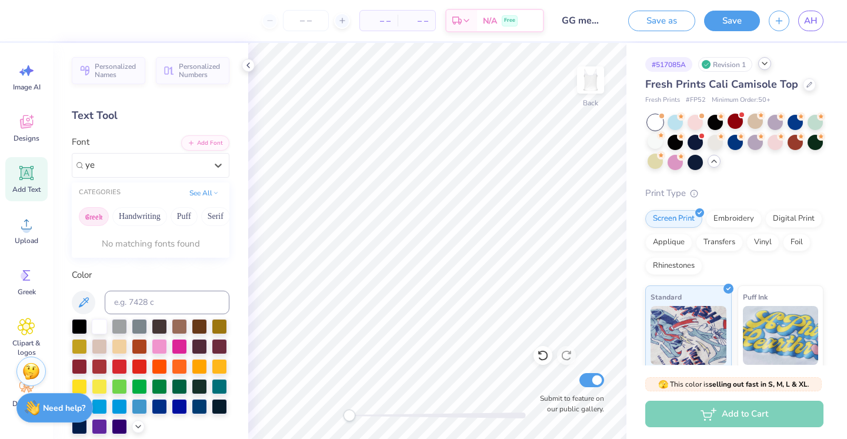
type input "y"
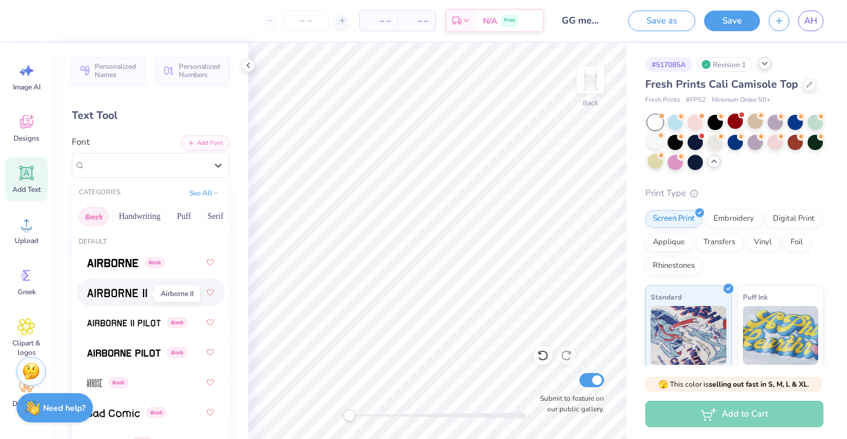
click at [114, 291] on img at bounding box center [117, 293] width 60 height 8
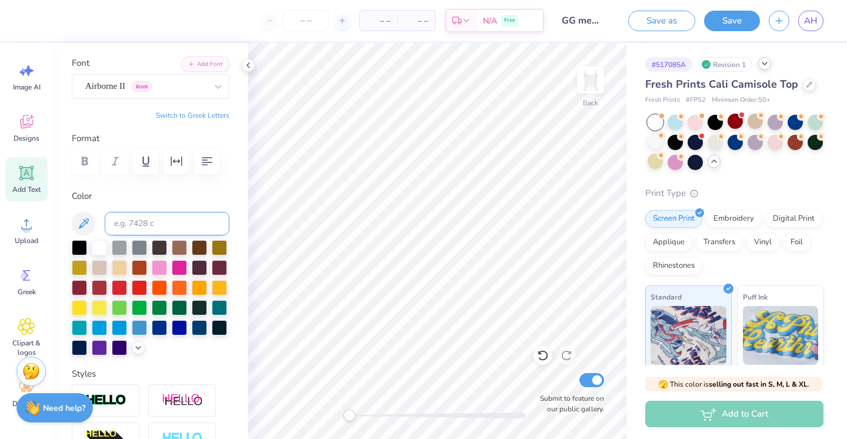
scroll to position [83, 0]
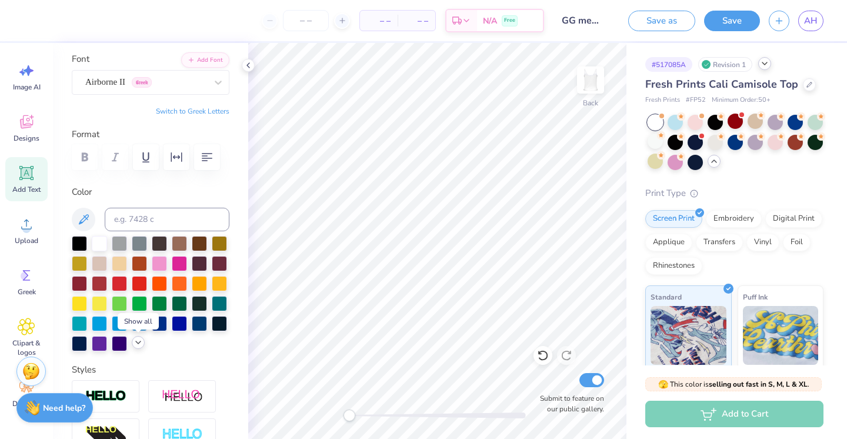
click at [136, 344] on icon at bounding box center [138, 342] width 9 height 9
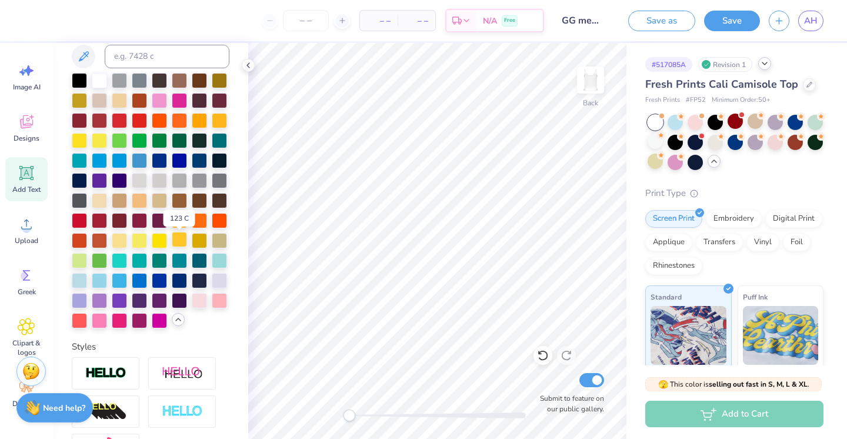
scroll to position [243, 0]
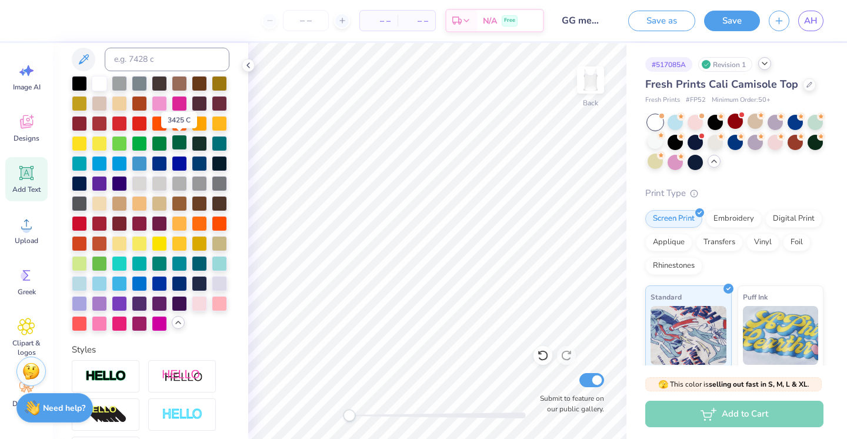
click at [179, 146] on div at bounding box center [179, 142] width 15 height 15
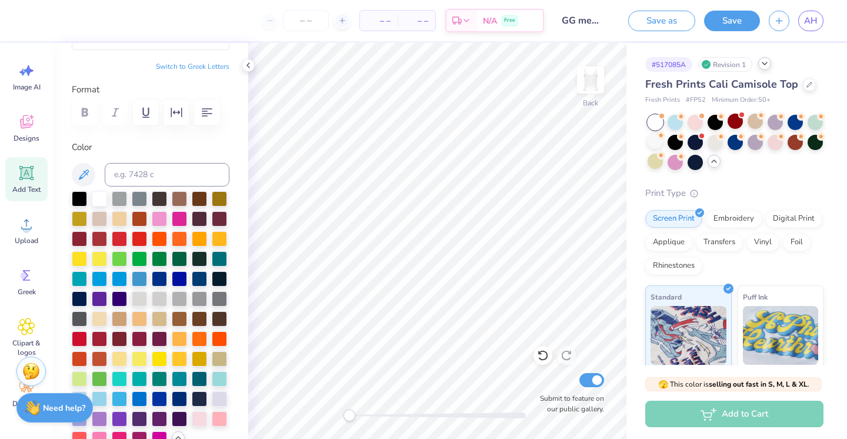
scroll to position [36, 0]
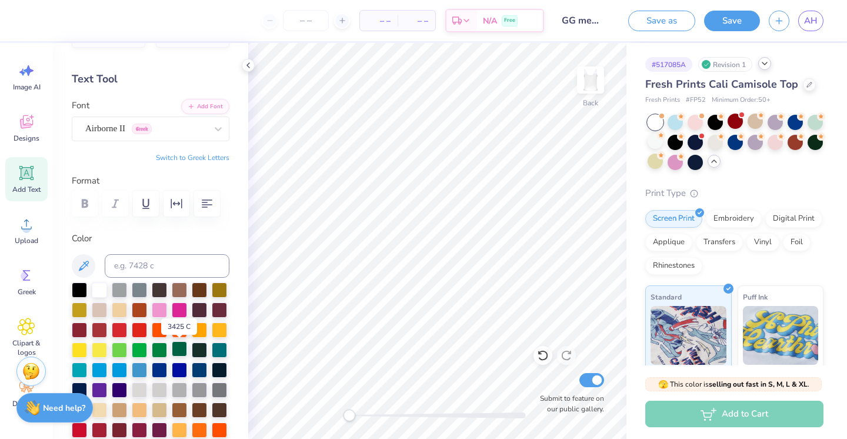
click at [178, 348] on div at bounding box center [179, 348] width 15 height 15
click at [191, 131] on div "Airborne II Greek" at bounding box center [146, 128] width 124 height 18
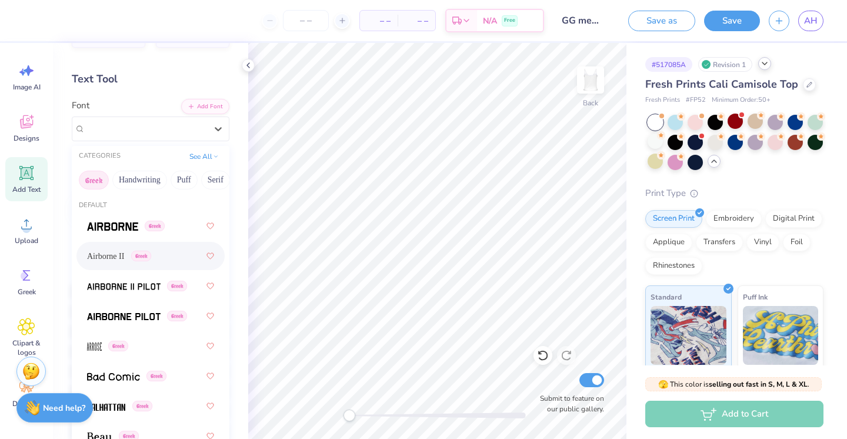
click at [124, 254] on span "Airborne II" at bounding box center [105, 256] width 37 height 12
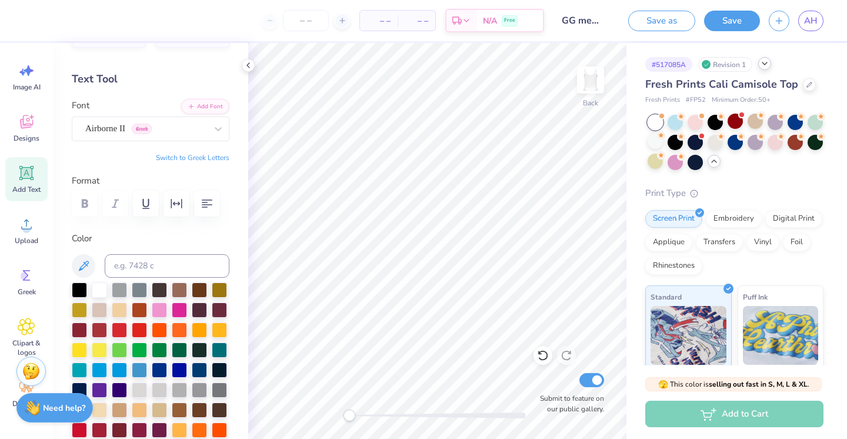
click at [29, 174] on icon at bounding box center [26, 173] width 11 height 11
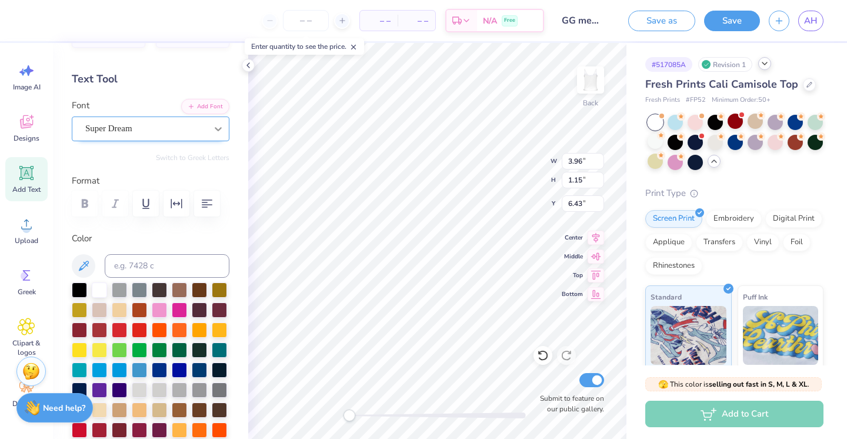
click at [216, 123] on icon at bounding box center [218, 129] width 12 height 12
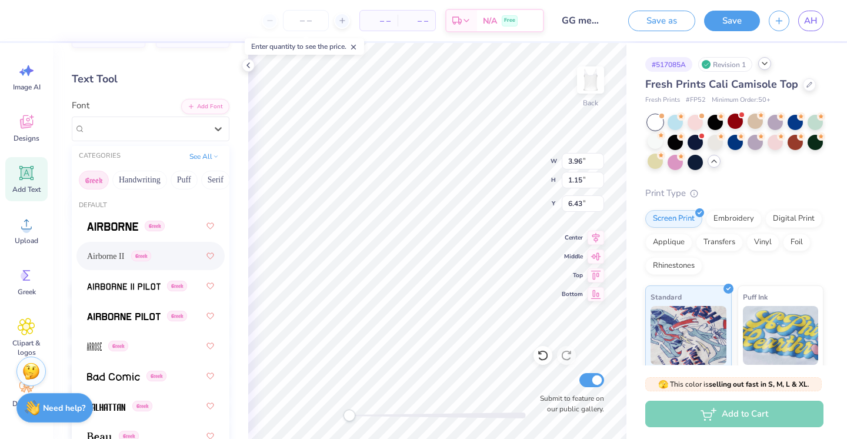
click at [121, 252] on span "Airborne II" at bounding box center [105, 256] width 37 height 12
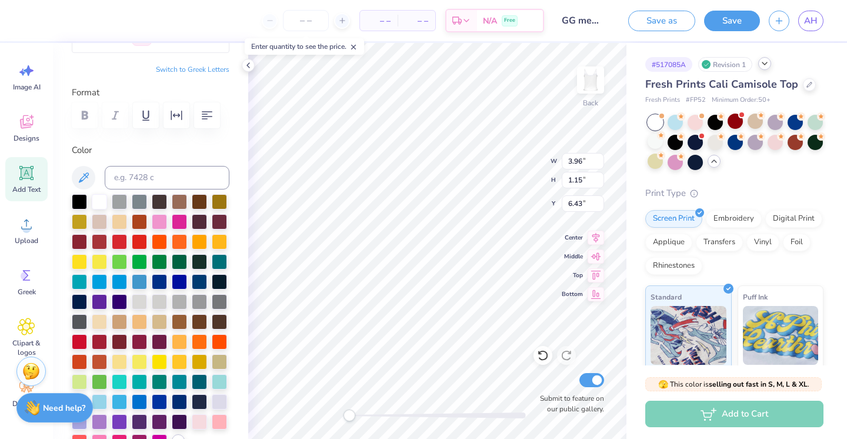
scroll to position [124, 0]
click at [101, 382] on div at bounding box center [99, 381] width 15 height 15
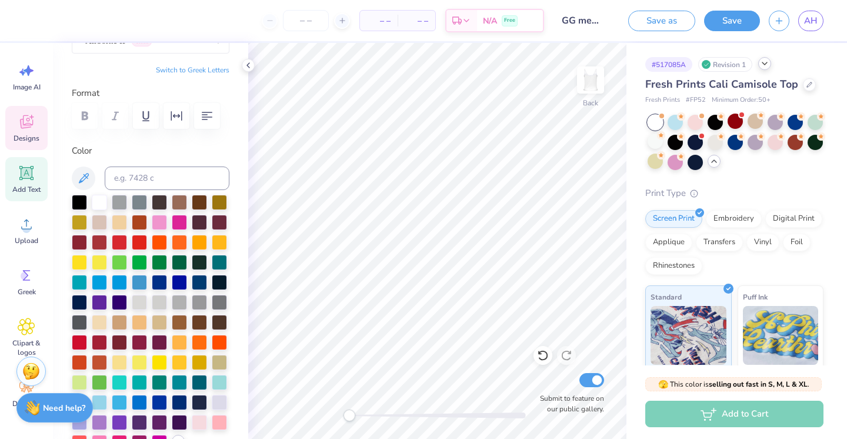
click at [35, 122] on div "Designs" at bounding box center [26, 128] width 42 height 44
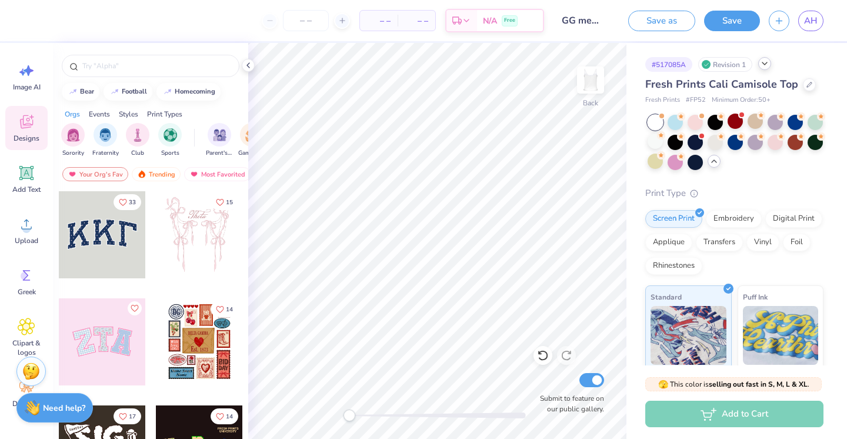
click at [118, 250] on div at bounding box center [102, 234] width 87 height 87
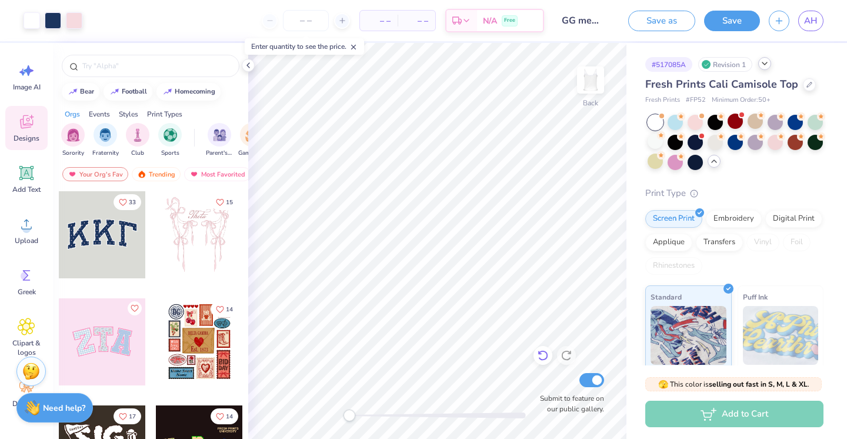
click at [540, 354] on icon at bounding box center [540, 353] width 2 height 2
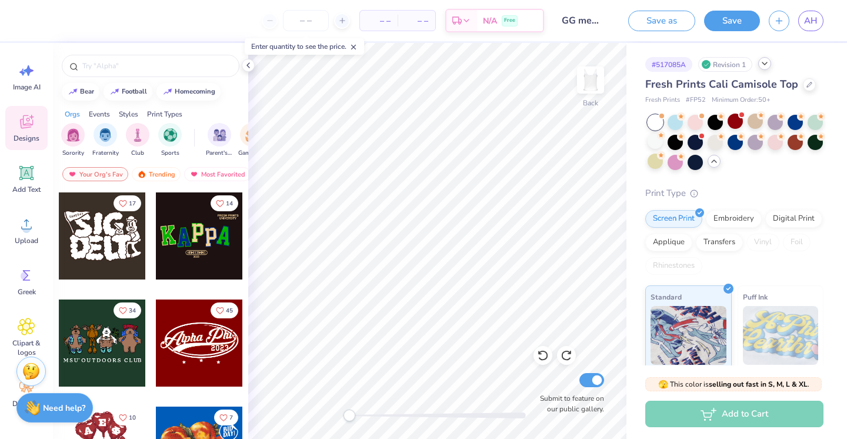
scroll to position [208, 0]
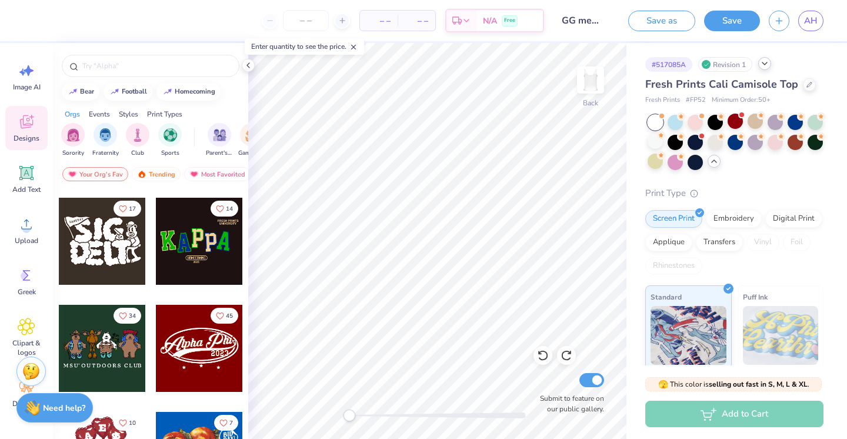
click at [182, 245] on div at bounding box center [199, 241] width 87 height 87
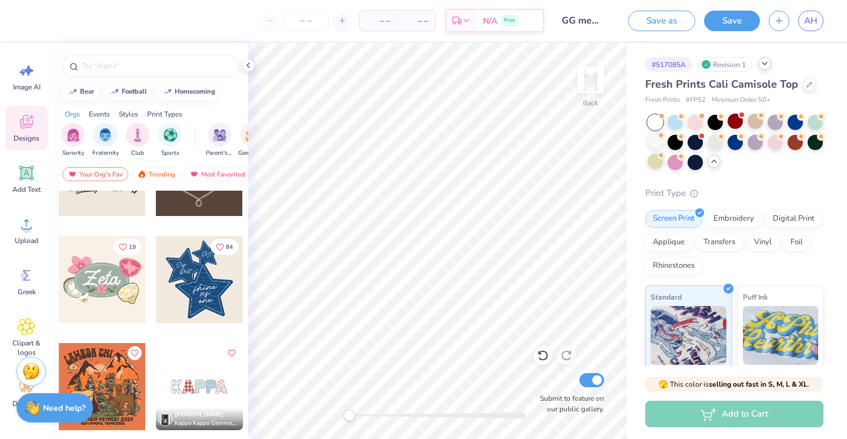
scroll to position [813, 0]
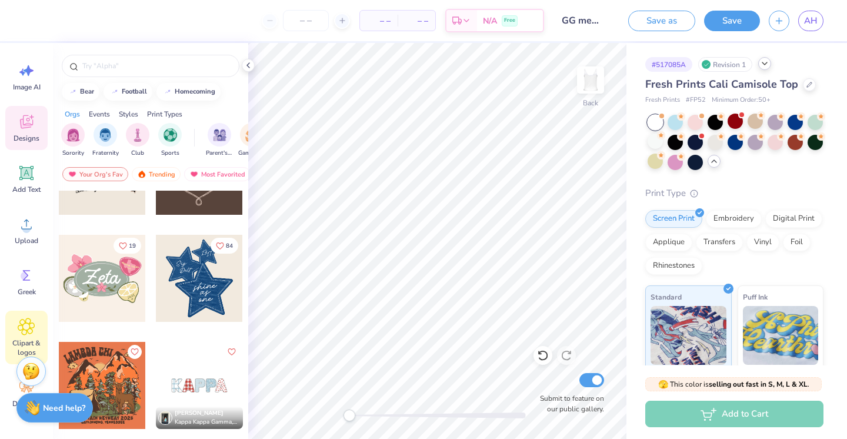
click at [26, 331] on icon at bounding box center [26, 326] width 16 height 16
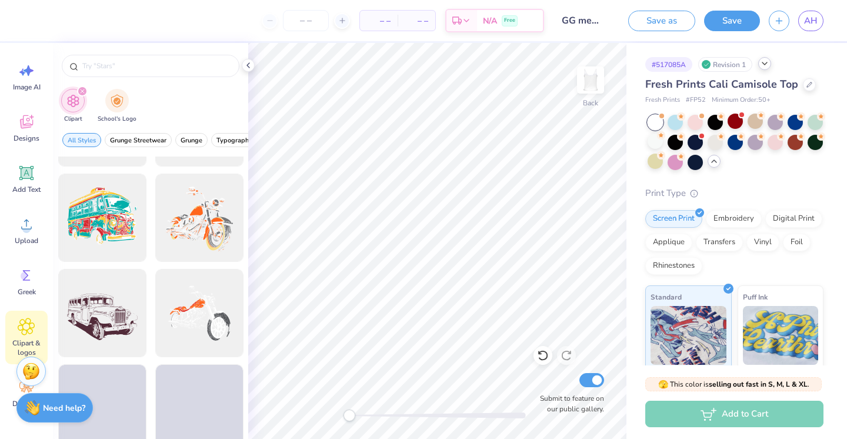
scroll to position [1243, 0]
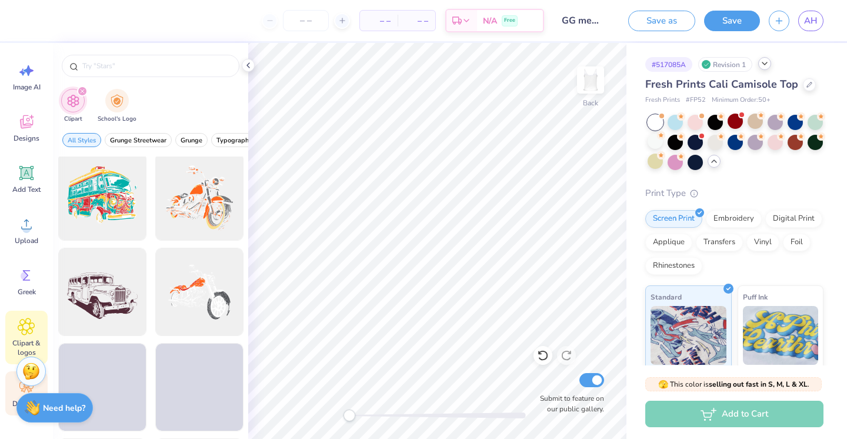
click at [12, 393] on div "Decorate" at bounding box center [26, 393] width 42 height 44
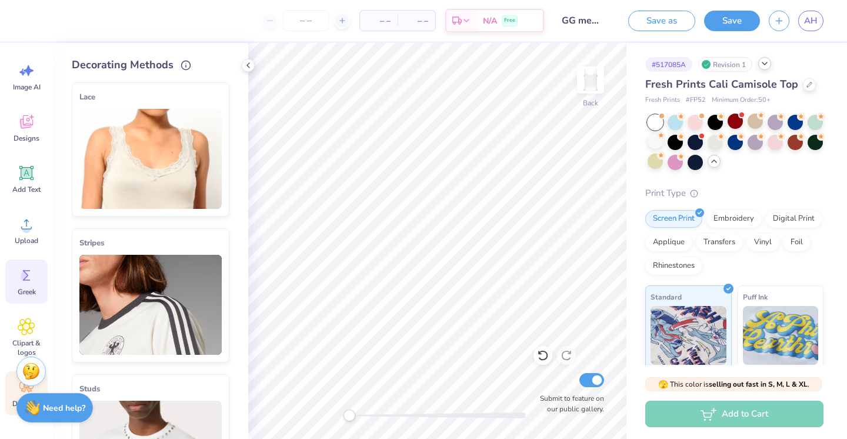
click at [31, 275] on icon at bounding box center [27, 275] width 18 height 18
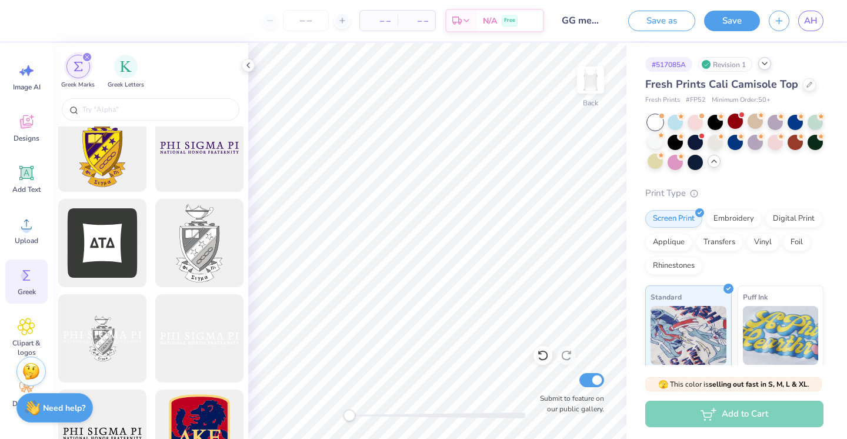
scroll to position [685, 0]
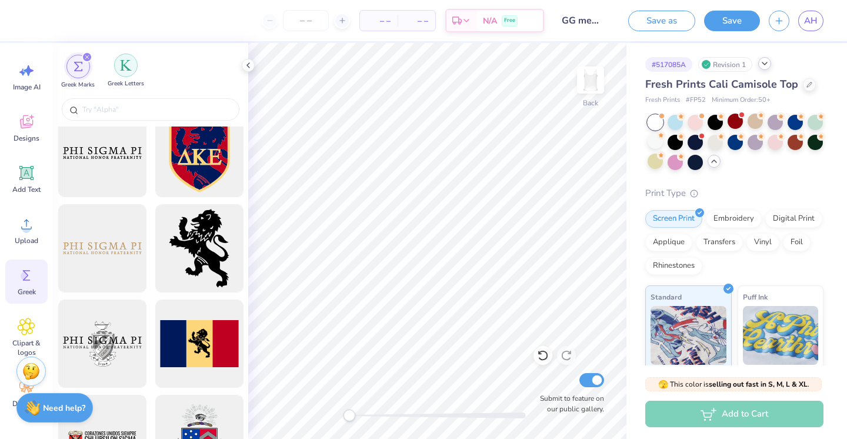
click at [130, 72] on div "filter for Greek Letters" at bounding box center [126, 66] width 24 height 24
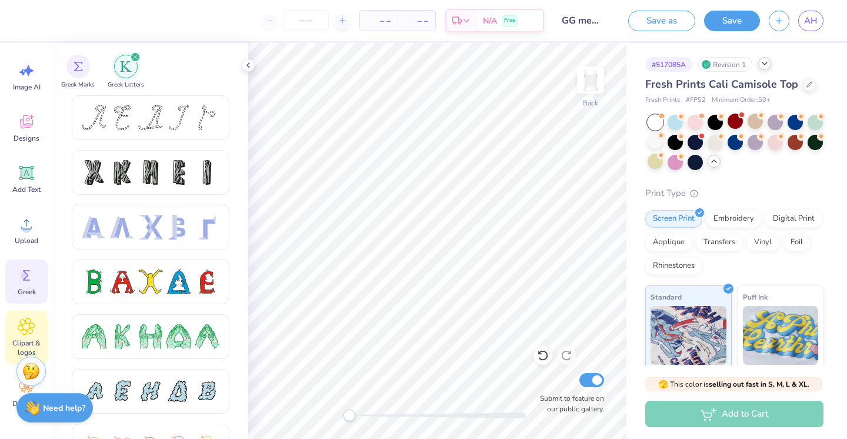
scroll to position [0, 0]
click at [28, 339] on span "Clipart & logos" at bounding box center [26, 347] width 39 height 19
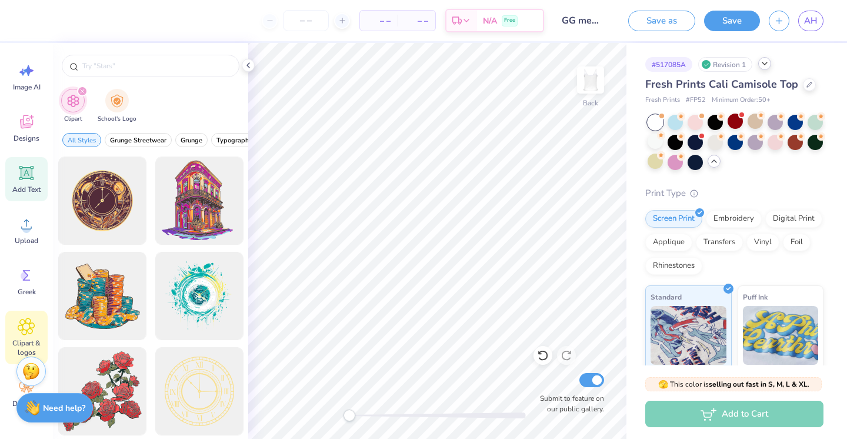
click at [27, 181] on icon at bounding box center [27, 173] width 18 height 18
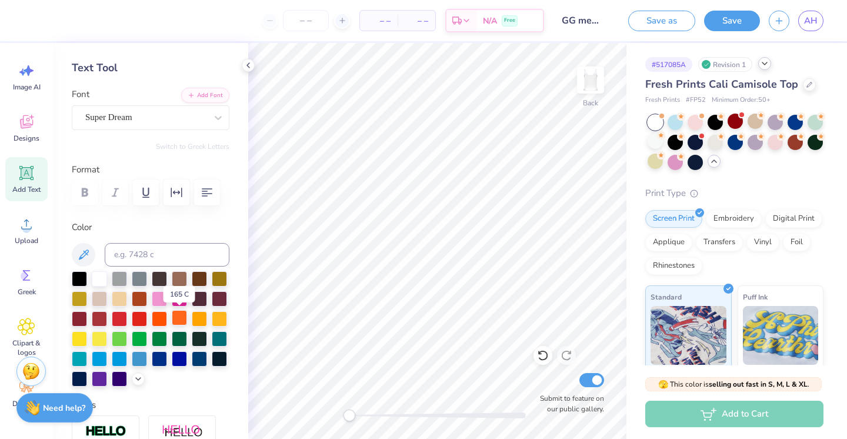
scroll to position [45, 0]
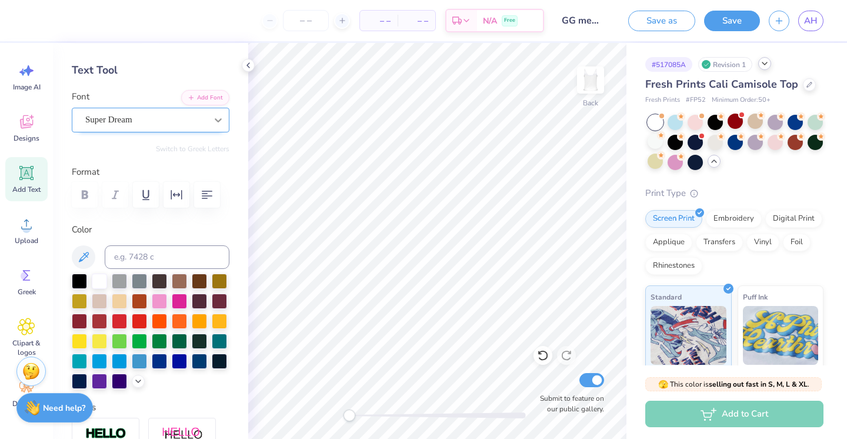
click at [219, 122] on icon at bounding box center [218, 120] width 12 height 12
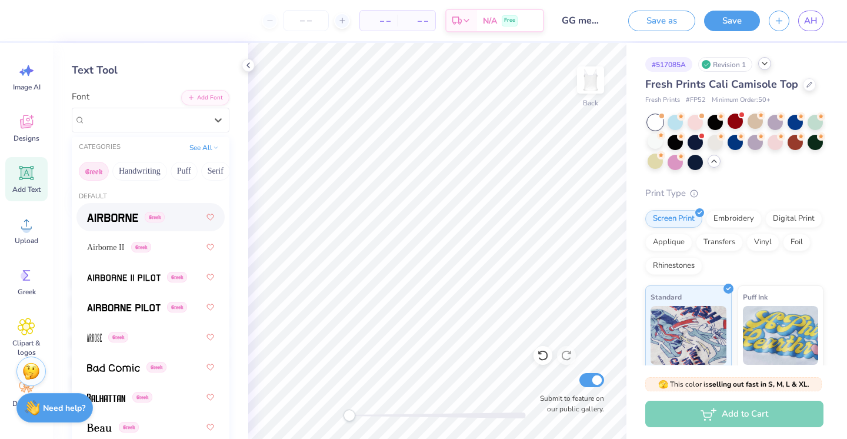
click at [117, 216] on img at bounding box center [112, 218] width 51 height 8
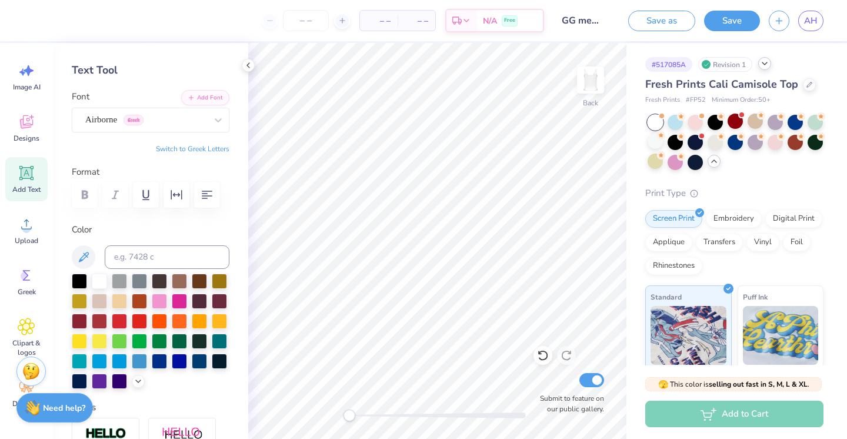
click at [21, 169] on icon at bounding box center [26, 173] width 14 height 14
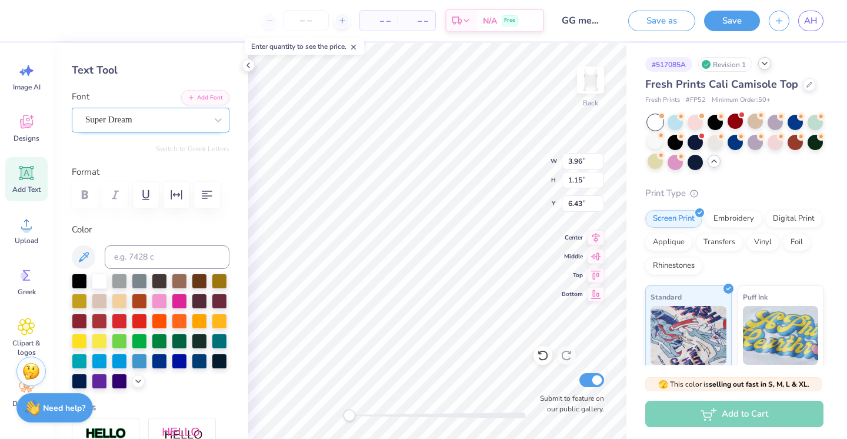
click at [122, 117] on span "Super Dream" at bounding box center [108, 120] width 47 height 14
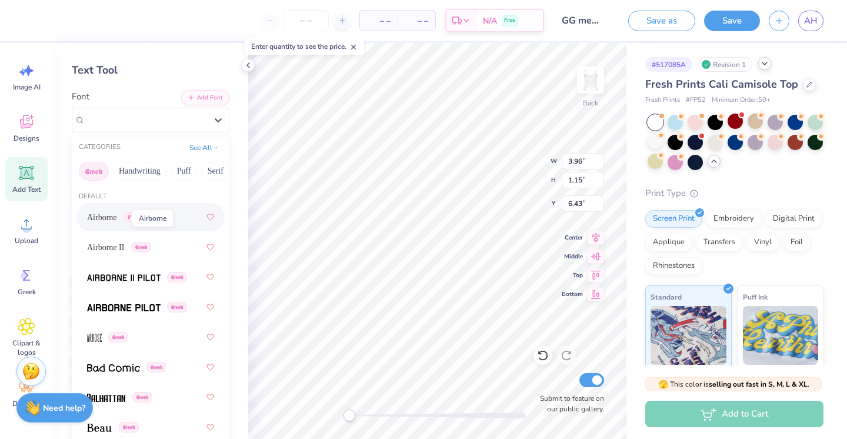
click at [106, 219] on span "Airborne" at bounding box center [102, 217] width 30 height 12
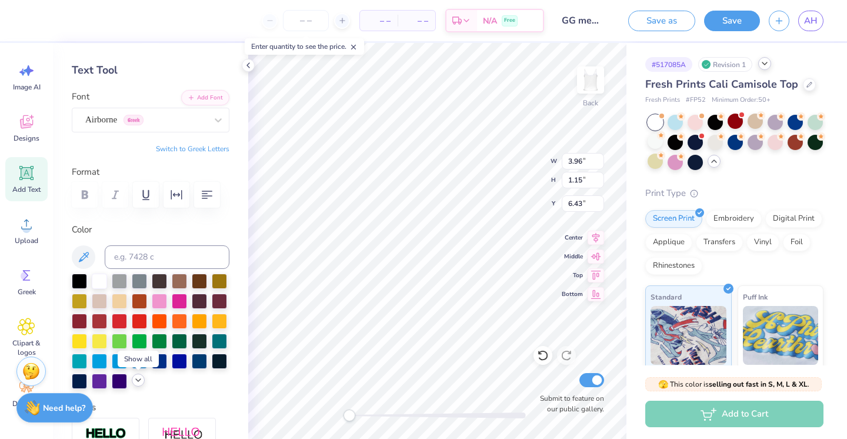
click at [138, 381] on polyline at bounding box center [138, 380] width 5 height 2
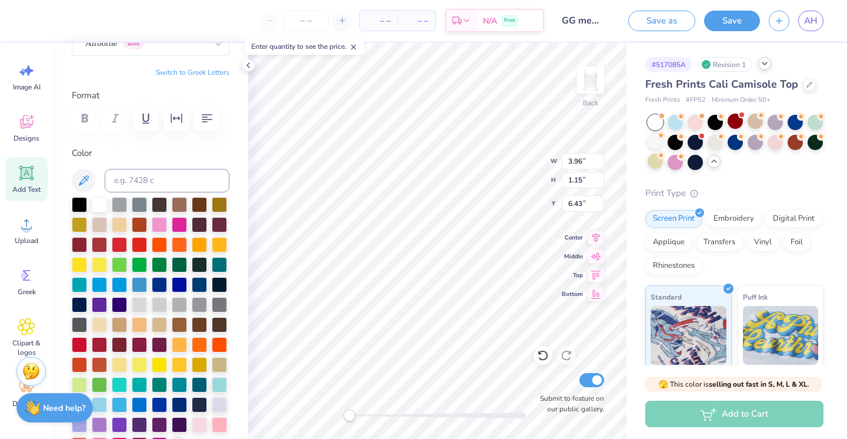
scroll to position [124, 0]
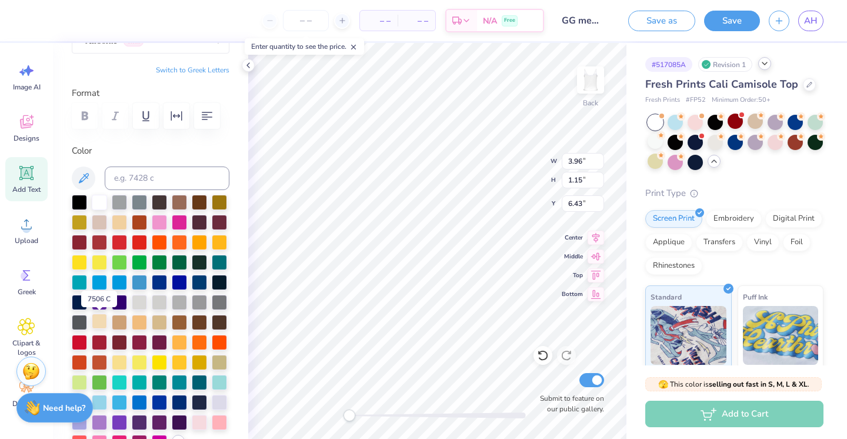
click at [99, 325] on div at bounding box center [99, 321] width 15 height 15
click at [165, 319] on div at bounding box center [159, 321] width 15 height 15
click at [94, 321] on div at bounding box center [99, 321] width 15 height 15
type textarea "Girl"
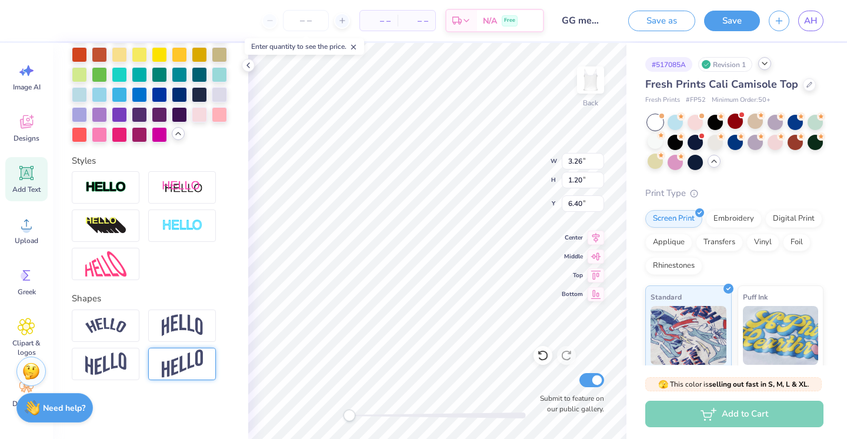
scroll to position [432, 0]
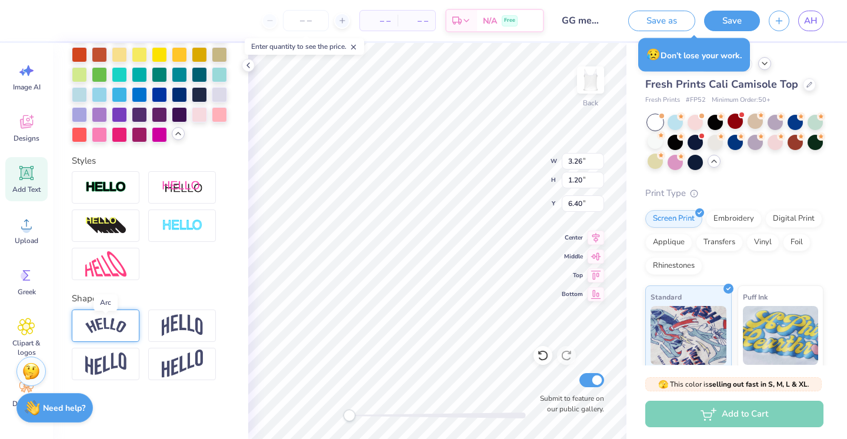
click at [98, 321] on img at bounding box center [105, 326] width 41 height 16
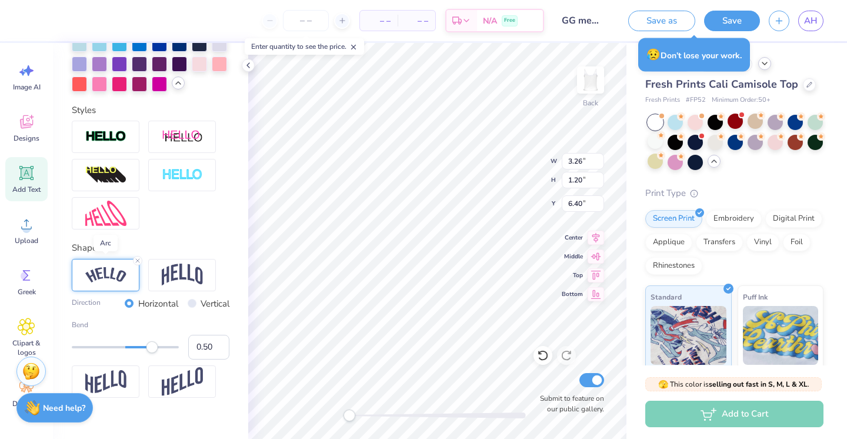
scroll to position [492, 0]
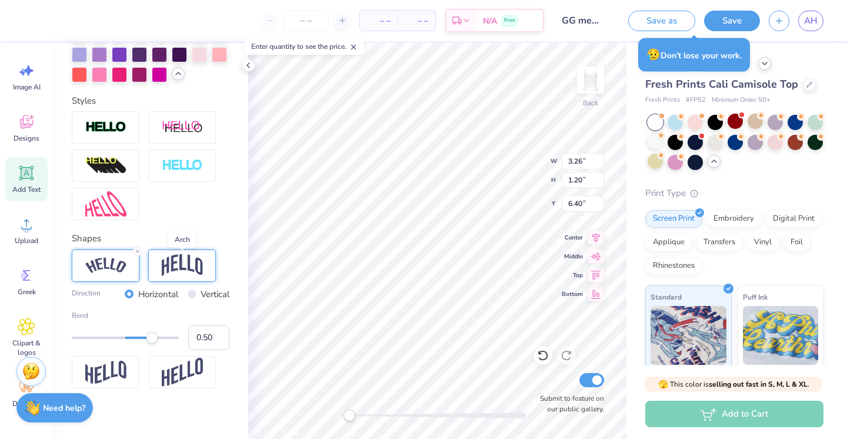
click at [191, 266] on img at bounding box center [182, 265] width 41 height 22
type input "0.16"
drag, startPoint x: 151, startPoint y: 335, endPoint x: 134, endPoint y: 339, distance: 16.8
click at [134, 339] on div "Accessibility label" at bounding box center [134, 338] width 12 height 12
type input "0.29"
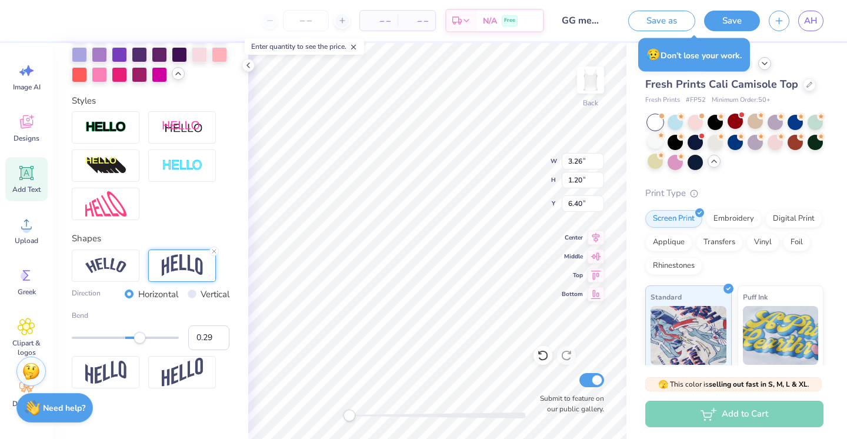
click at [141, 339] on div "Accessibility label" at bounding box center [140, 338] width 12 height 12
type input "0.23"
click at [138, 338] on div "Accessibility label" at bounding box center [138, 338] width 12 height 12
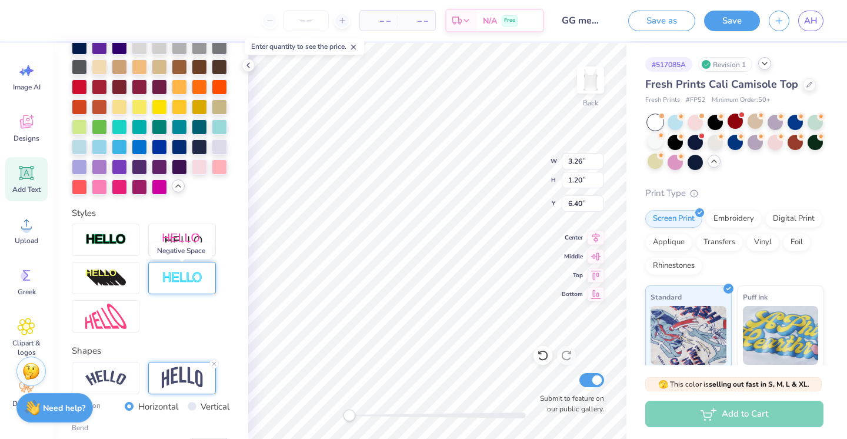
scroll to position [378, 0]
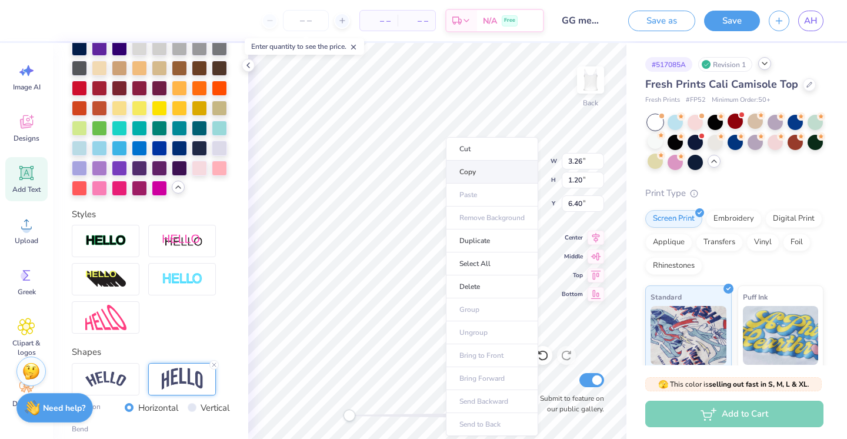
click at [473, 169] on li "Copy" at bounding box center [492, 172] width 92 height 23
type input "6.95"
type input "3.19"
type input "1.35"
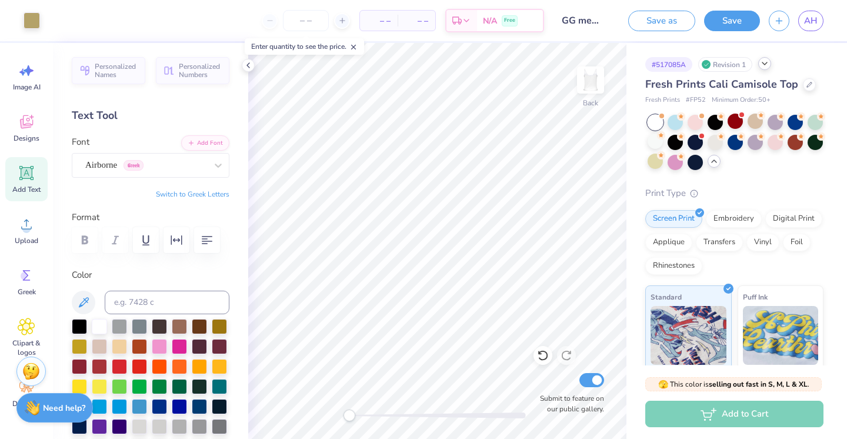
scroll to position [0, 0]
click at [19, 169] on icon at bounding box center [27, 173] width 18 height 18
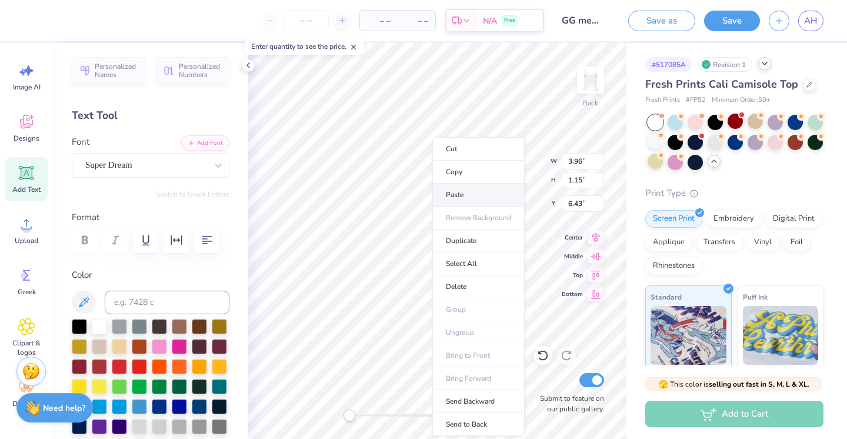
click at [459, 199] on li "Paste" at bounding box center [478, 195] width 92 height 23
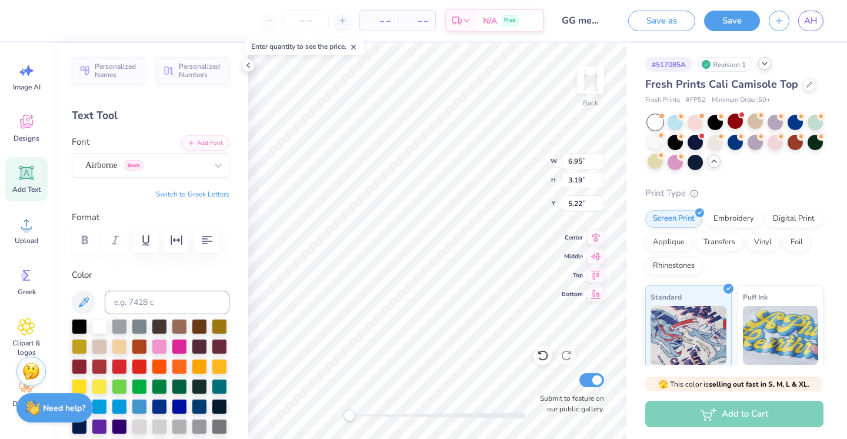
type input "6.95"
type input "3.19"
type input "5.22"
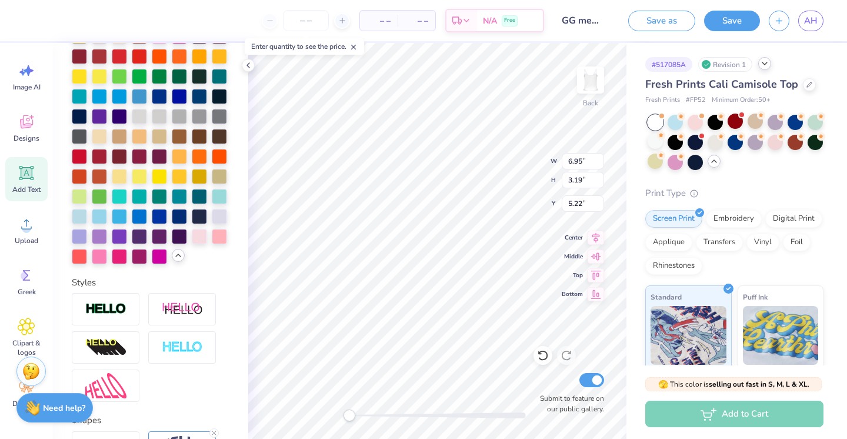
scroll to position [309, 0]
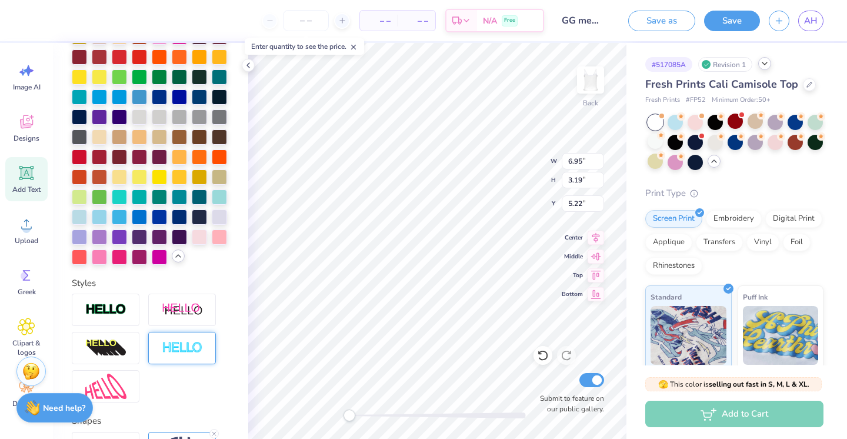
click at [187, 354] on img at bounding box center [182, 348] width 41 height 14
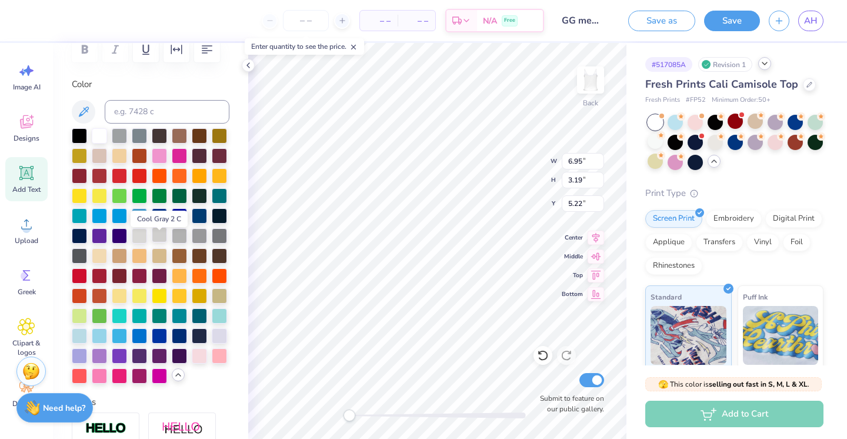
scroll to position [183, 0]
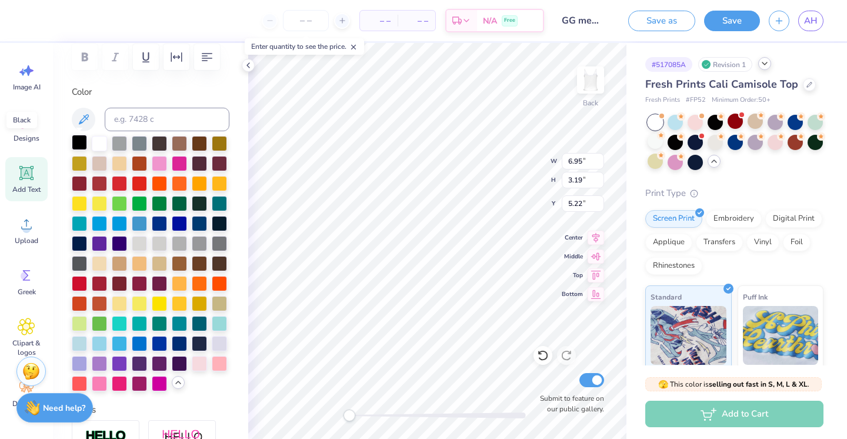
click at [74, 146] on div at bounding box center [79, 142] width 15 height 15
type input "3.96"
type input "1.15"
type input "6.43"
type input "6.99"
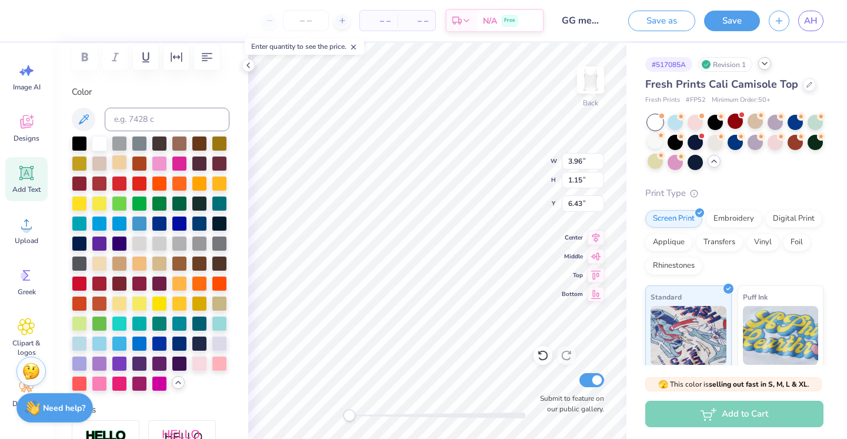
type input "3.24"
type input "1.33"
click at [79, 138] on div at bounding box center [79, 142] width 15 height 15
click at [81, 321] on div at bounding box center [79, 322] width 15 height 15
type input "6.99"
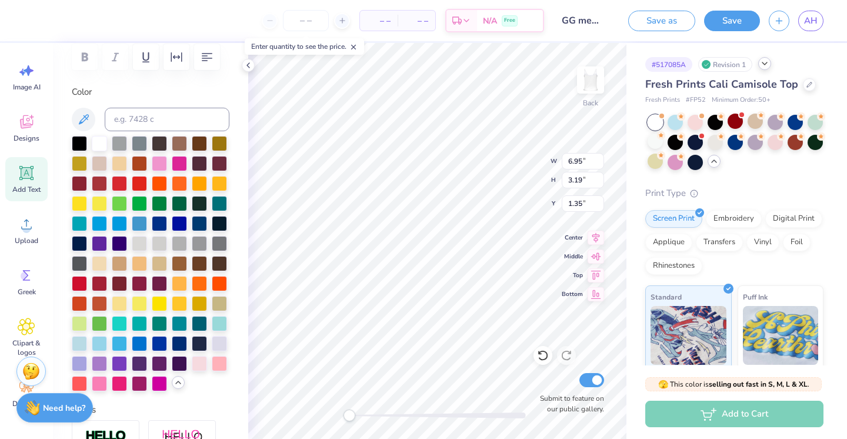
type input "3.24"
type input "8.24"
click at [25, 132] on div "Designs" at bounding box center [26, 128] width 42 height 44
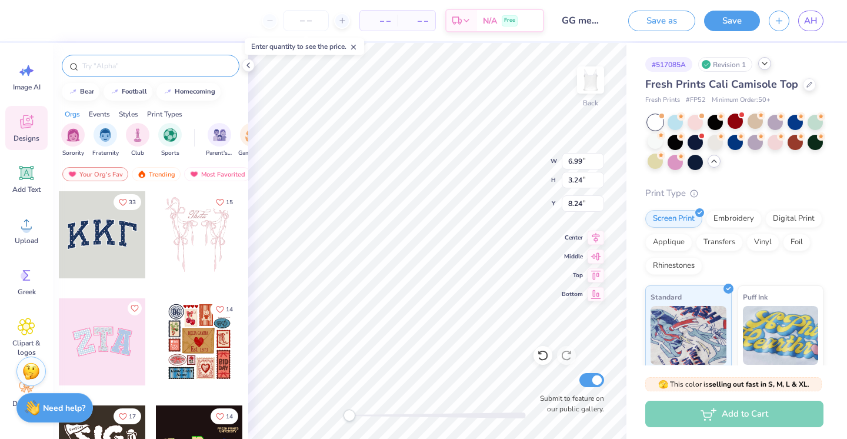
click at [168, 67] on input "text" at bounding box center [156, 66] width 151 height 12
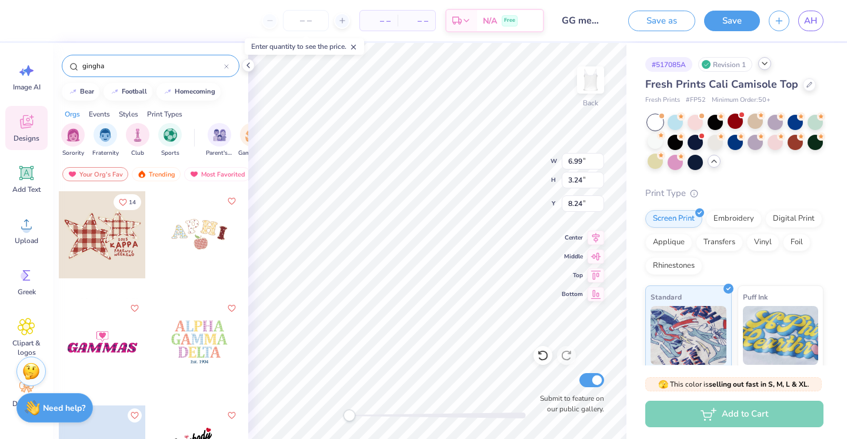
type input "gingham"
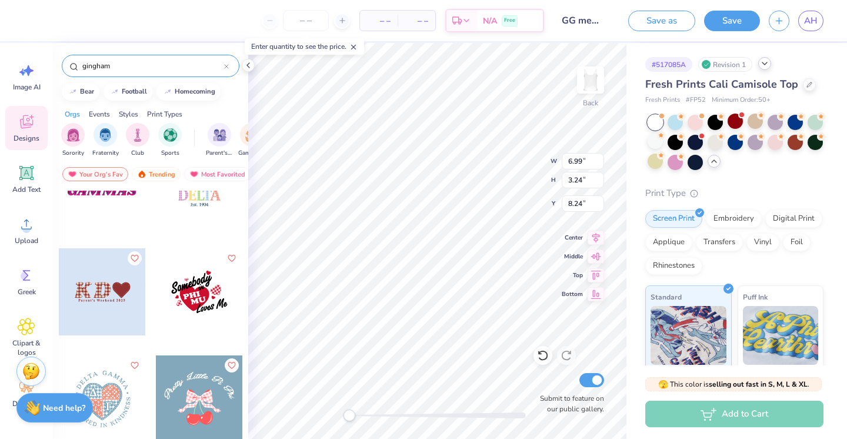
scroll to position [156, 0]
click at [24, 329] on icon at bounding box center [26, 326] width 7 height 7
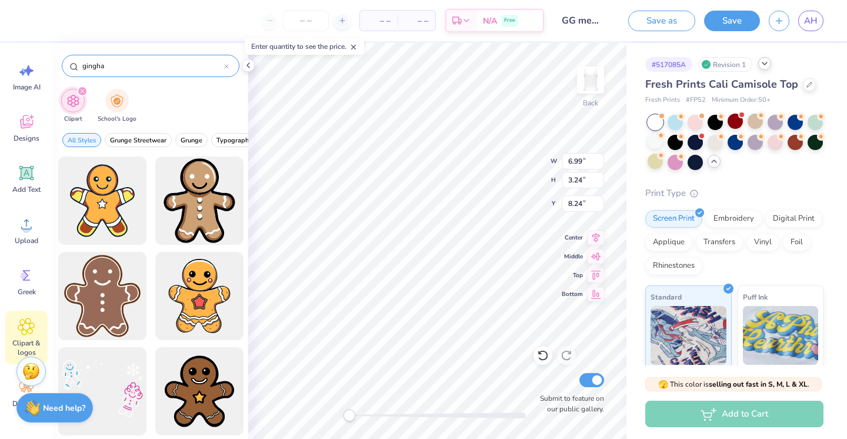
type input "gingham"
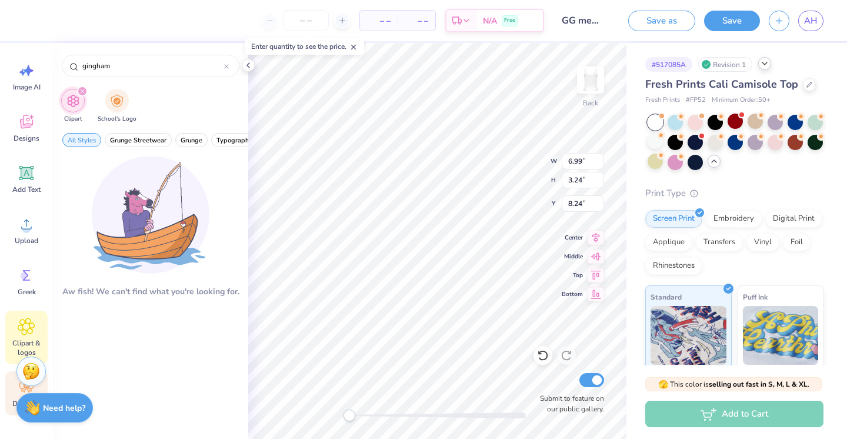
click at [6, 392] on div "Decorate" at bounding box center [26, 393] width 42 height 44
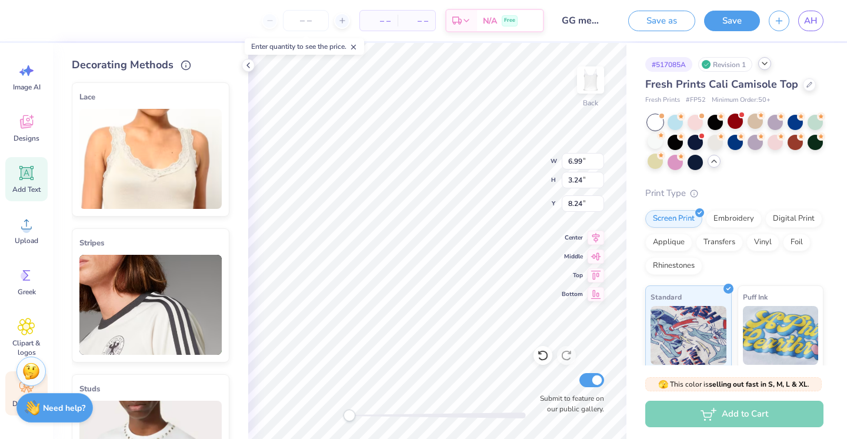
click at [24, 166] on icon at bounding box center [27, 173] width 18 height 18
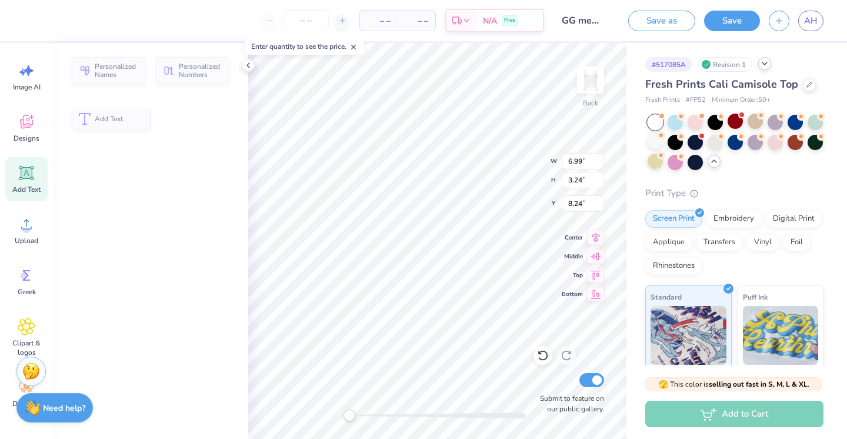
type input "3.96"
type input "1.15"
type input "6.43"
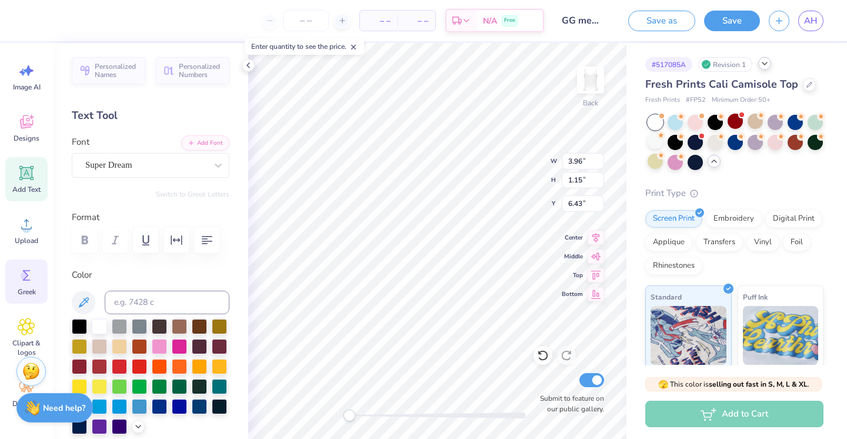
click at [24, 286] on div "Greek" at bounding box center [26, 281] width 42 height 44
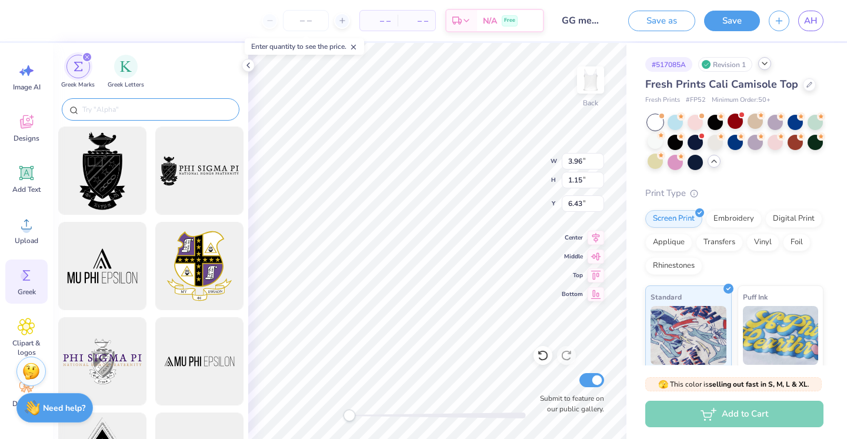
click at [142, 108] on input "text" at bounding box center [156, 110] width 151 height 12
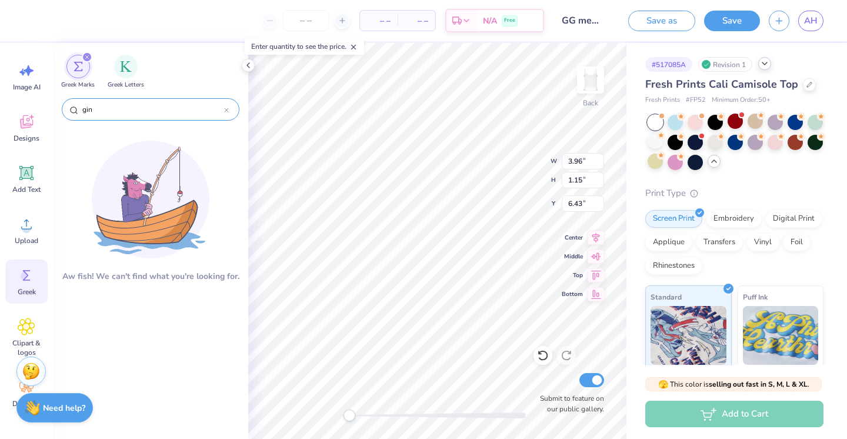
type input "ging"
click at [28, 124] on icon at bounding box center [27, 122] width 18 height 18
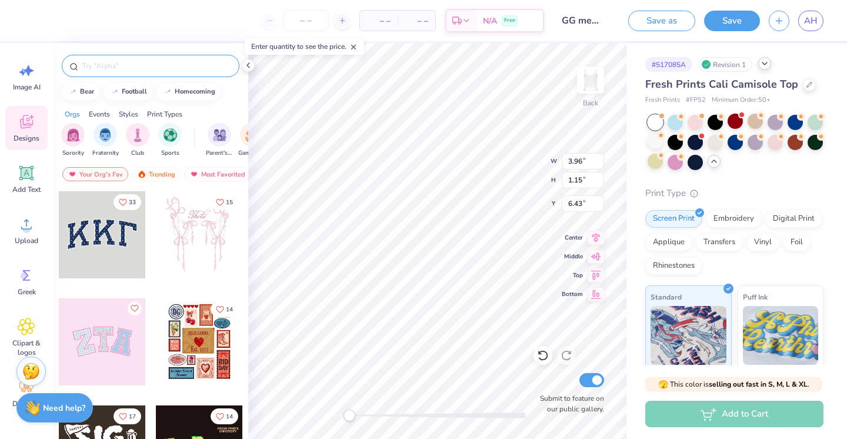
click at [166, 69] on input "text" at bounding box center [156, 66] width 151 height 12
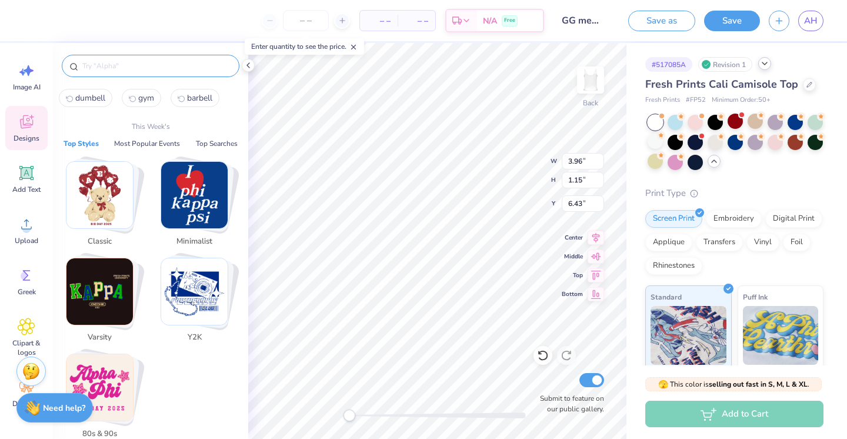
click at [33, 129] on icon at bounding box center [27, 122] width 18 height 18
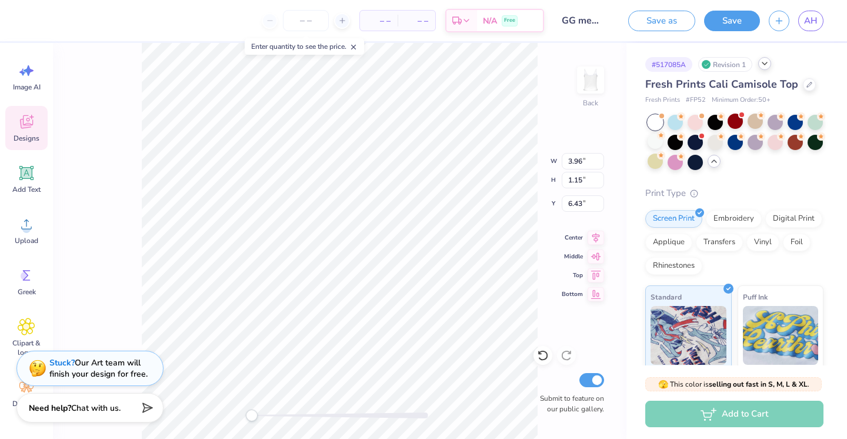
click at [33, 129] on icon at bounding box center [27, 122] width 18 height 18
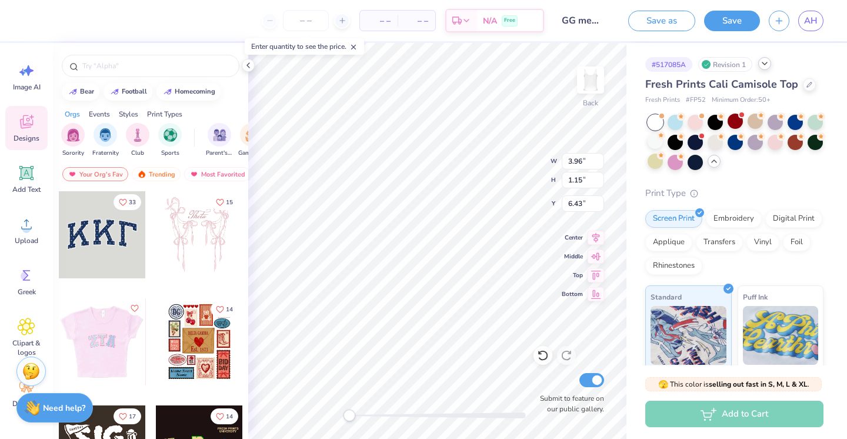
click at [59, 344] on div at bounding box center [15, 341] width 87 height 87
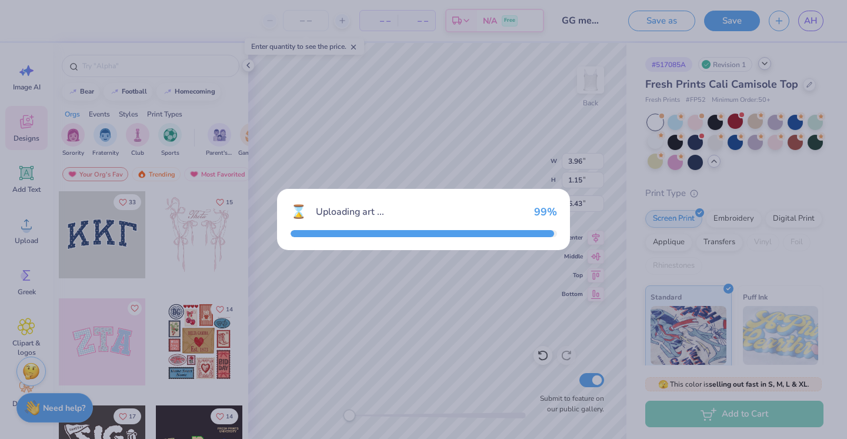
type input "6.87"
type input "3.44"
type input "5.28"
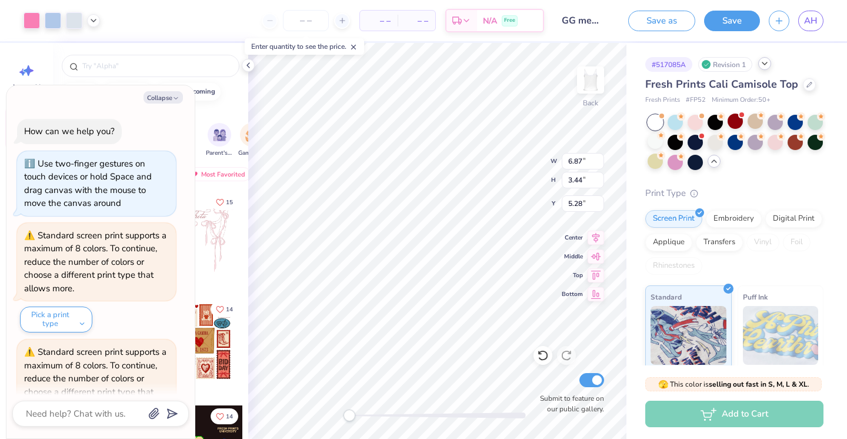
scroll to position [2516, 0]
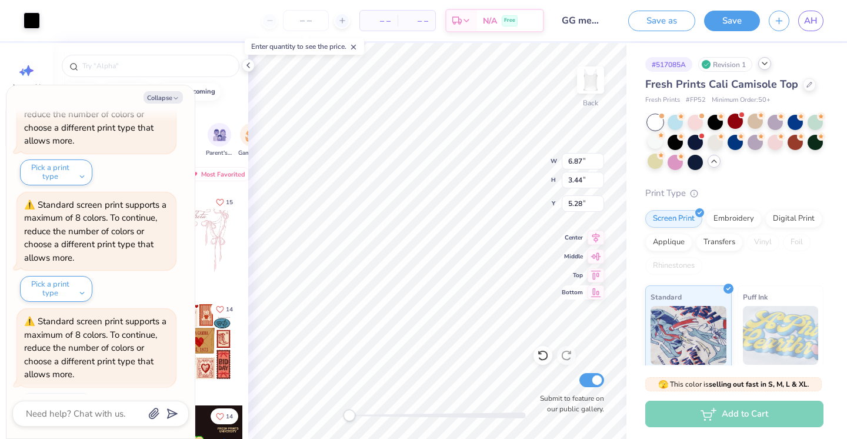
type textarea "x"
type input "6.99"
type input "3.24"
type input "8.01"
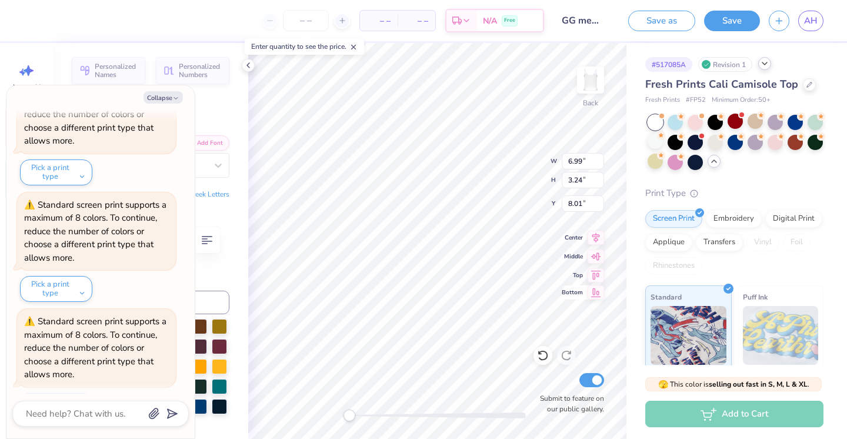
type textarea "x"
type input "6.87"
type input "3.44"
type input "4.71"
type textarea "x"
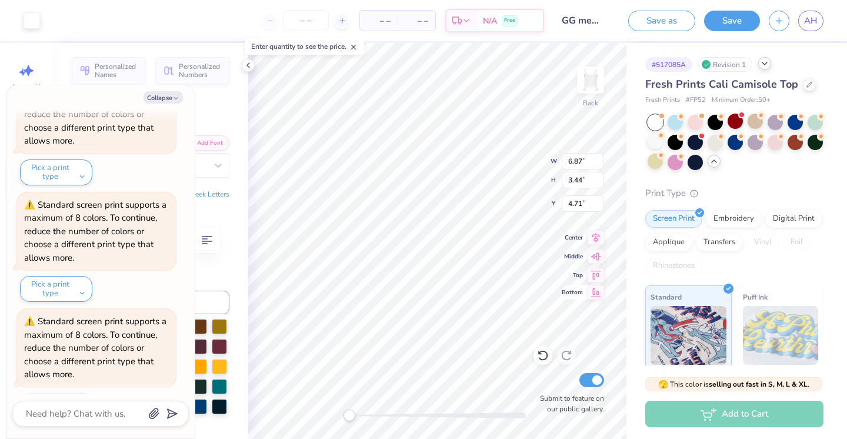
type input "3.96"
type input "1.15"
type input "6.43"
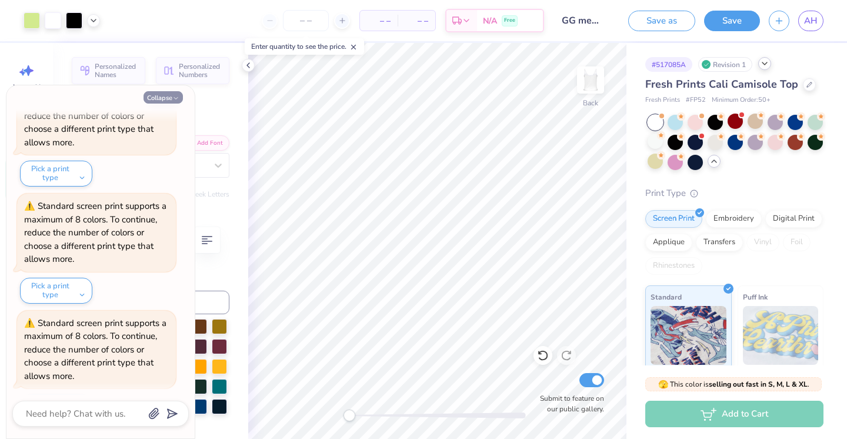
click at [173, 96] on icon "button" at bounding box center [175, 98] width 7 height 7
type textarea "x"
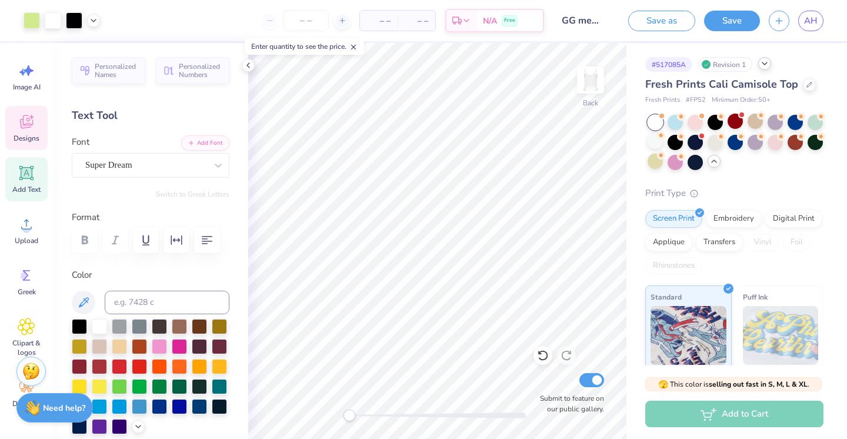
click at [25, 131] on div "Designs" at bounding box center [26, 128] width 42 height 44
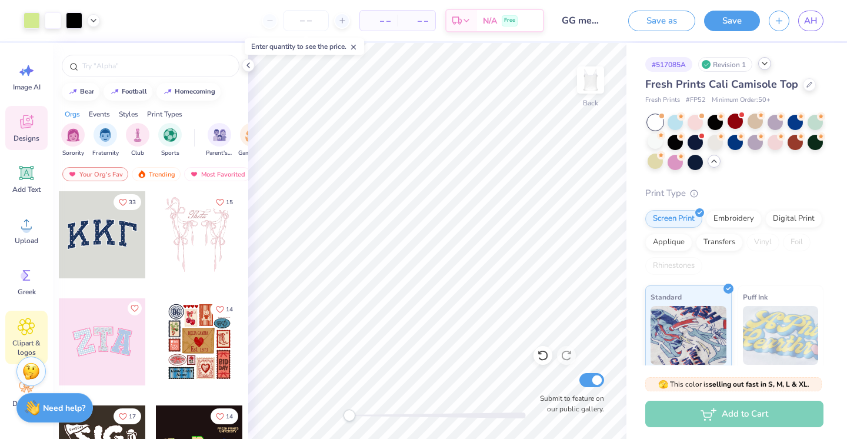
click at [24, 322] on icon at bounding box center [26, 327] width 17 height 18
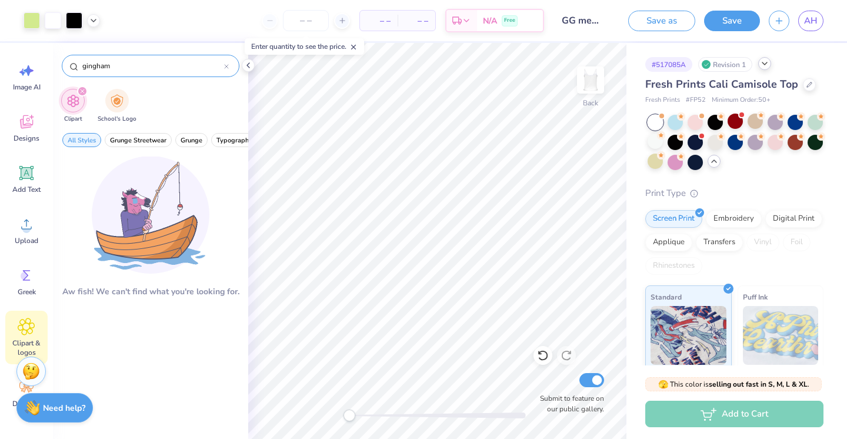
click at [225, 62] on div at bounding box center [226, 66] width 5 height 11
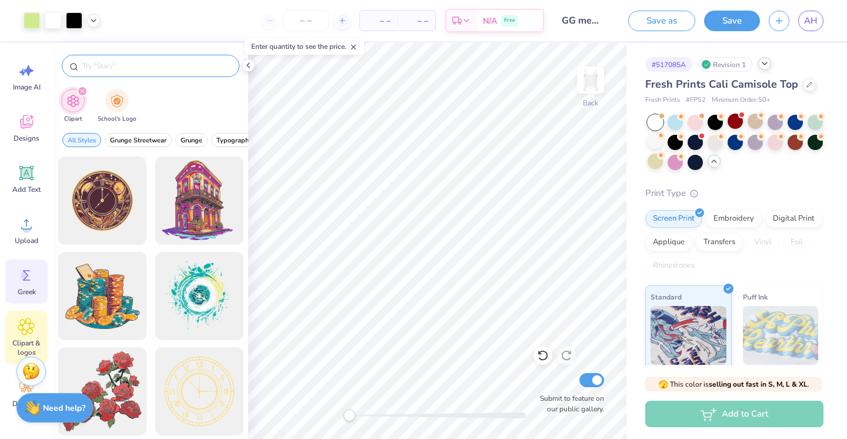
click at [16, 301] on div "Greek" at bounding box center [26, 281] width 42 height 44
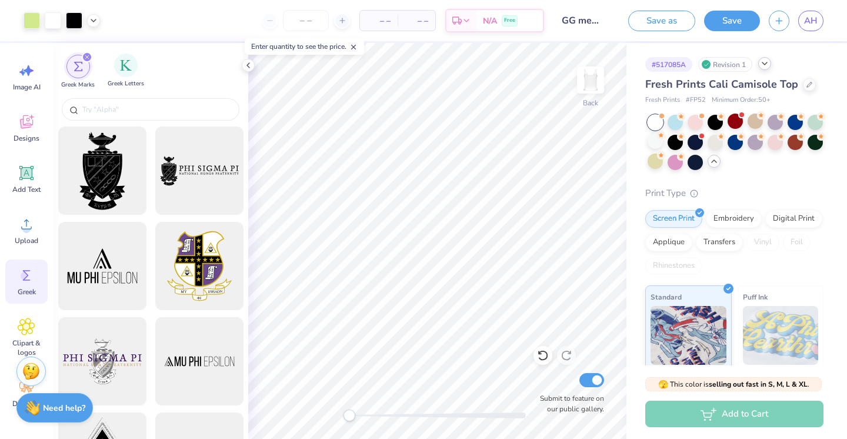
click at [127, 79] on div "Greek Letters" at bounding box center [126, 71] width 36 height 35
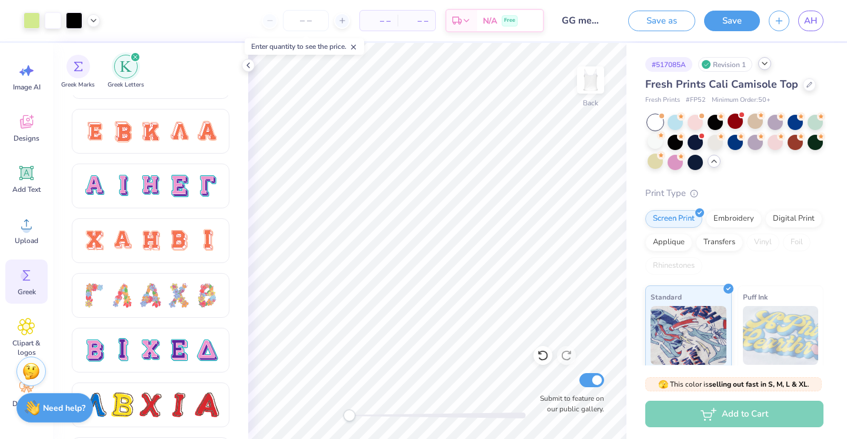
scroll to position [779, 0]
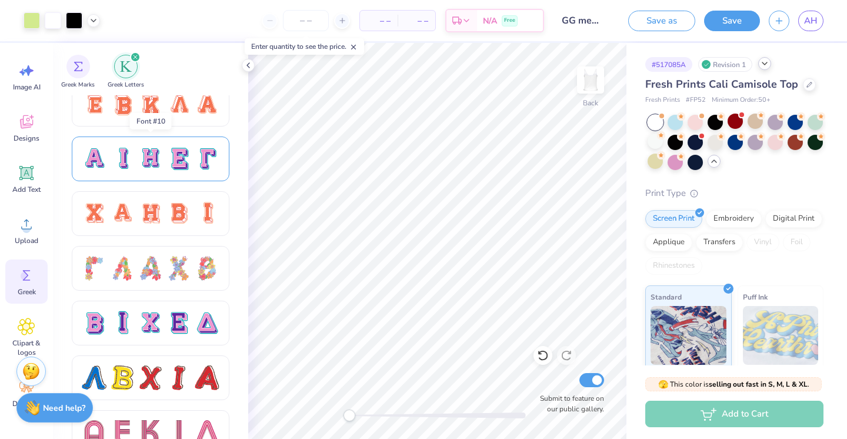
click at [168, 159] on div at bounding box center [178, 158] width 25 height 25
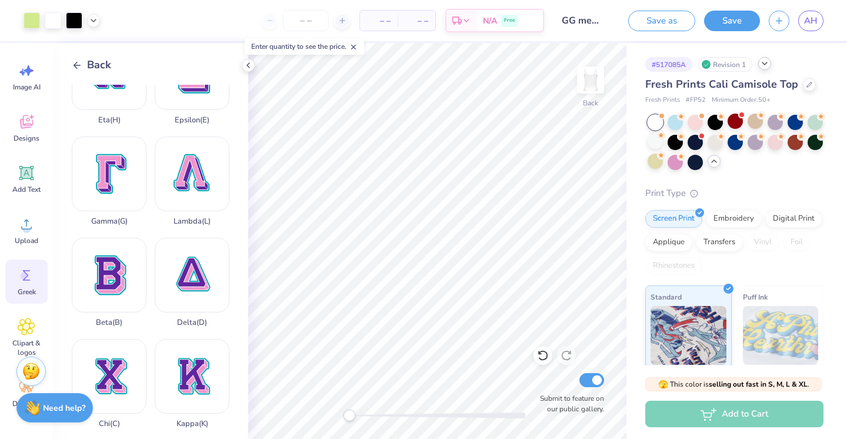
scroll to position [145, 0]
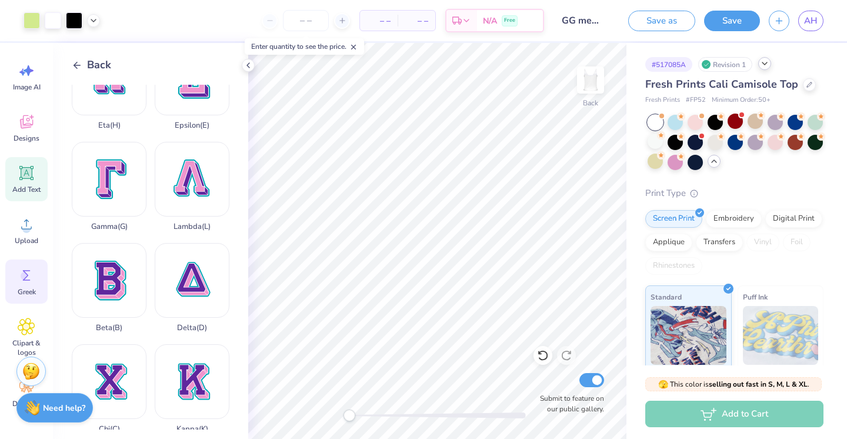
click at [30, 179] on icon at bounding box center [27, 173] width 18 height 18
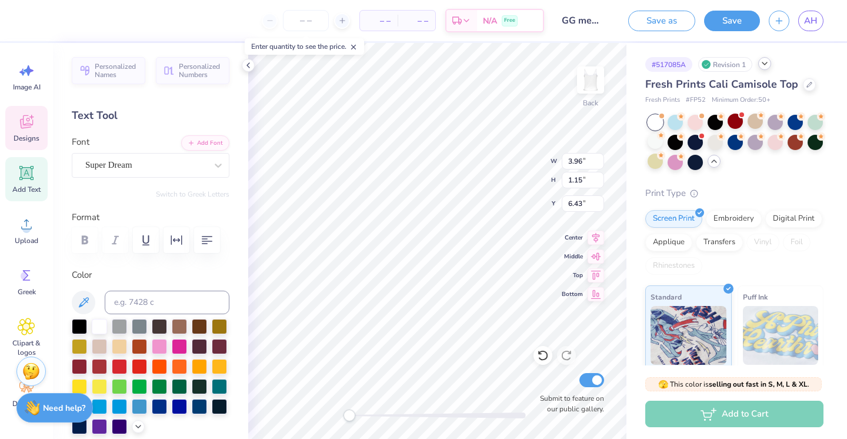
click at [28, 132] on div "Designs" at bounding box center [26, 128] width 42 height 44
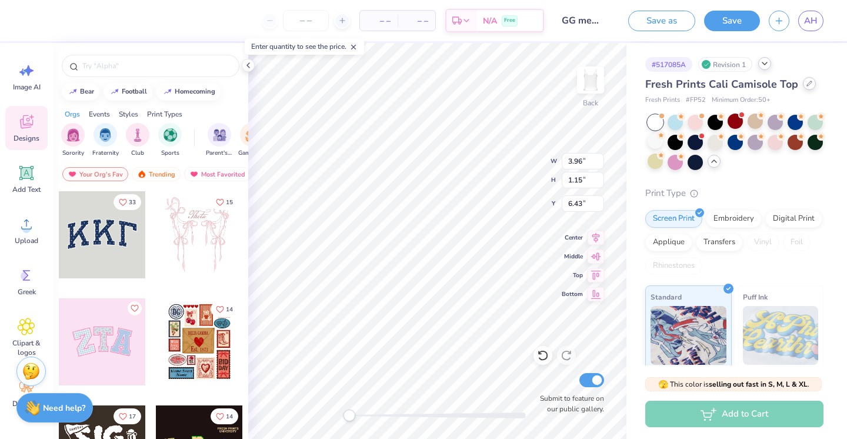
click at [803, 83] on div at bounding box center [809, 83] width 13 height 13
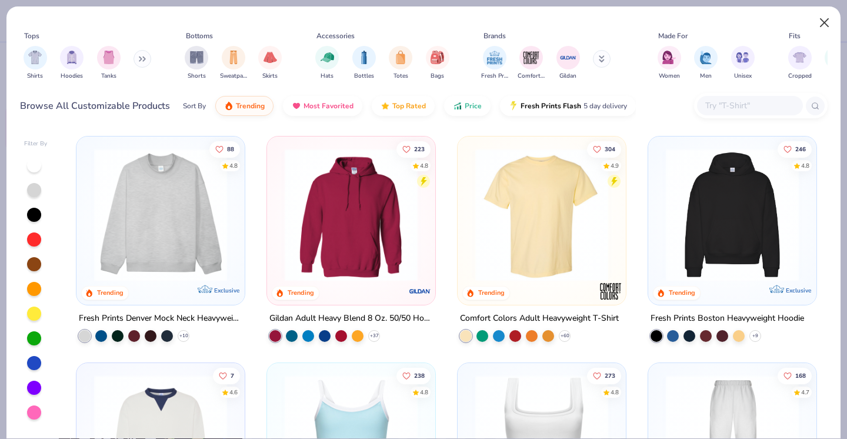
click at [826, 20] on button "Close" at bounding box center [825, 23] width 22 height 22
